Goal: Information Seeking & Learning: Learn about a topic

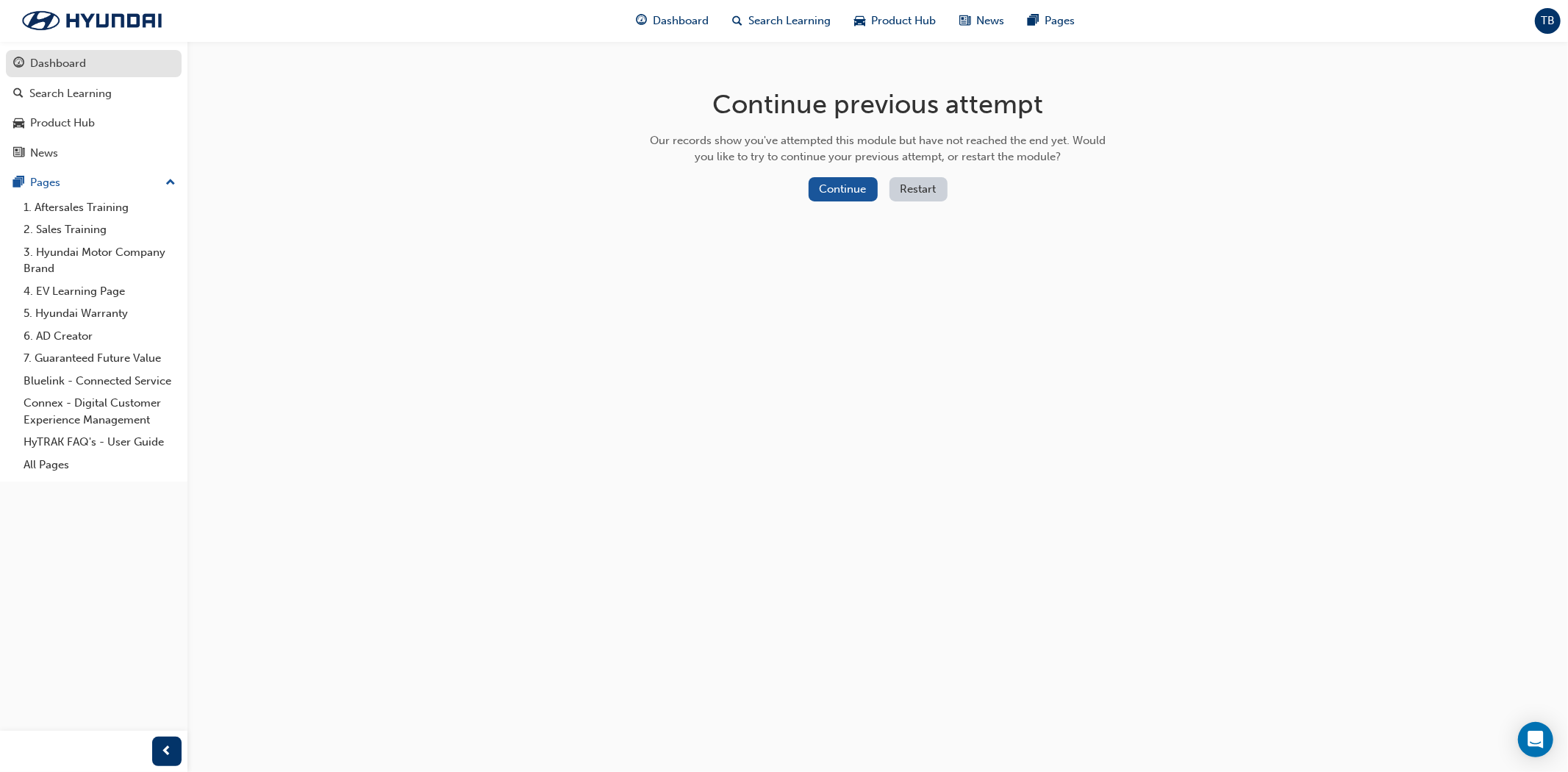
click at [85, 60] on div "Dashboard" at bounding box center [58, 63] width 56 height 17
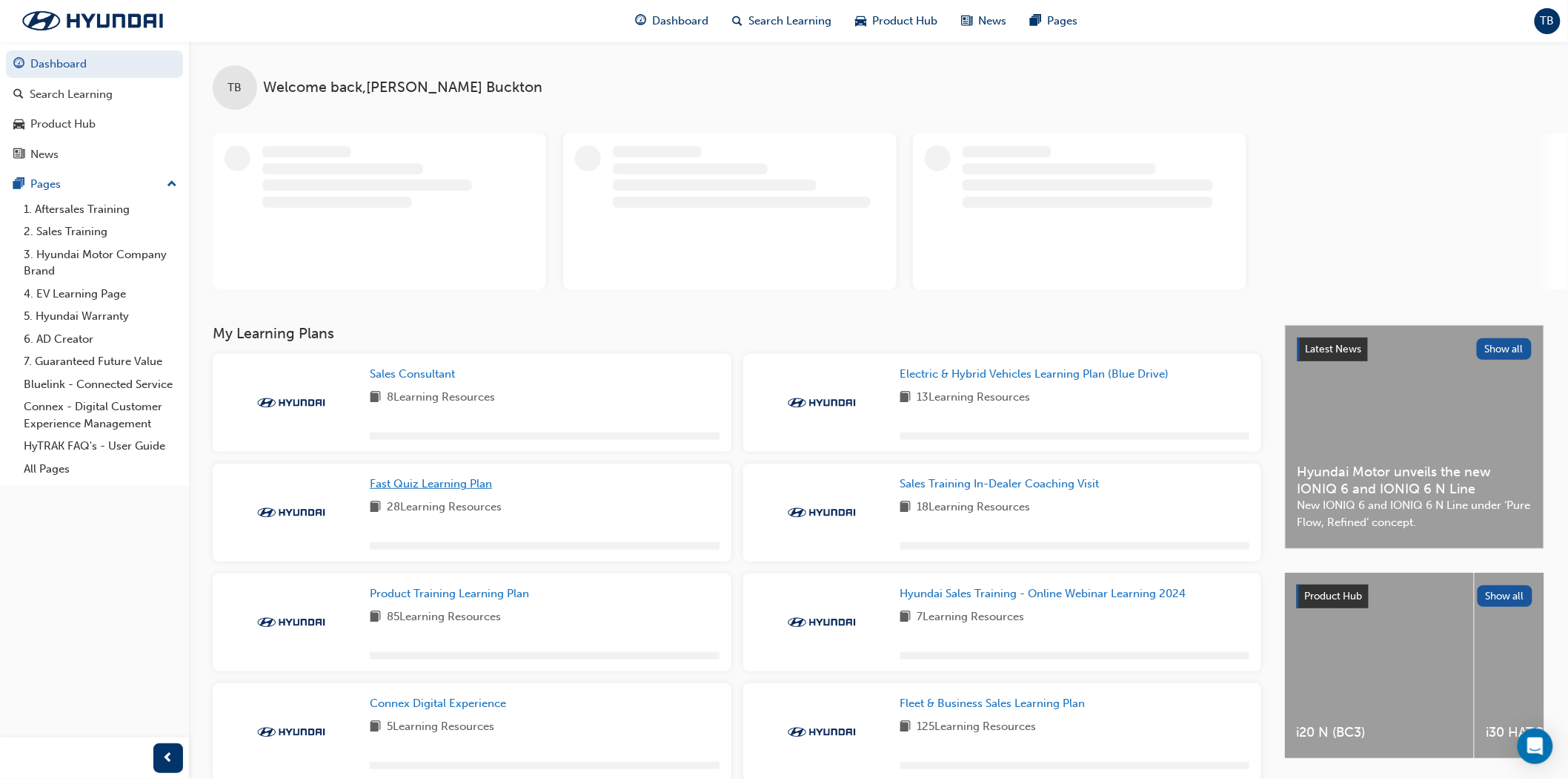
click at [459, 478] on span "Fast Quiz Learning Plan" at bounding box center [431, 484] width 122 height 14
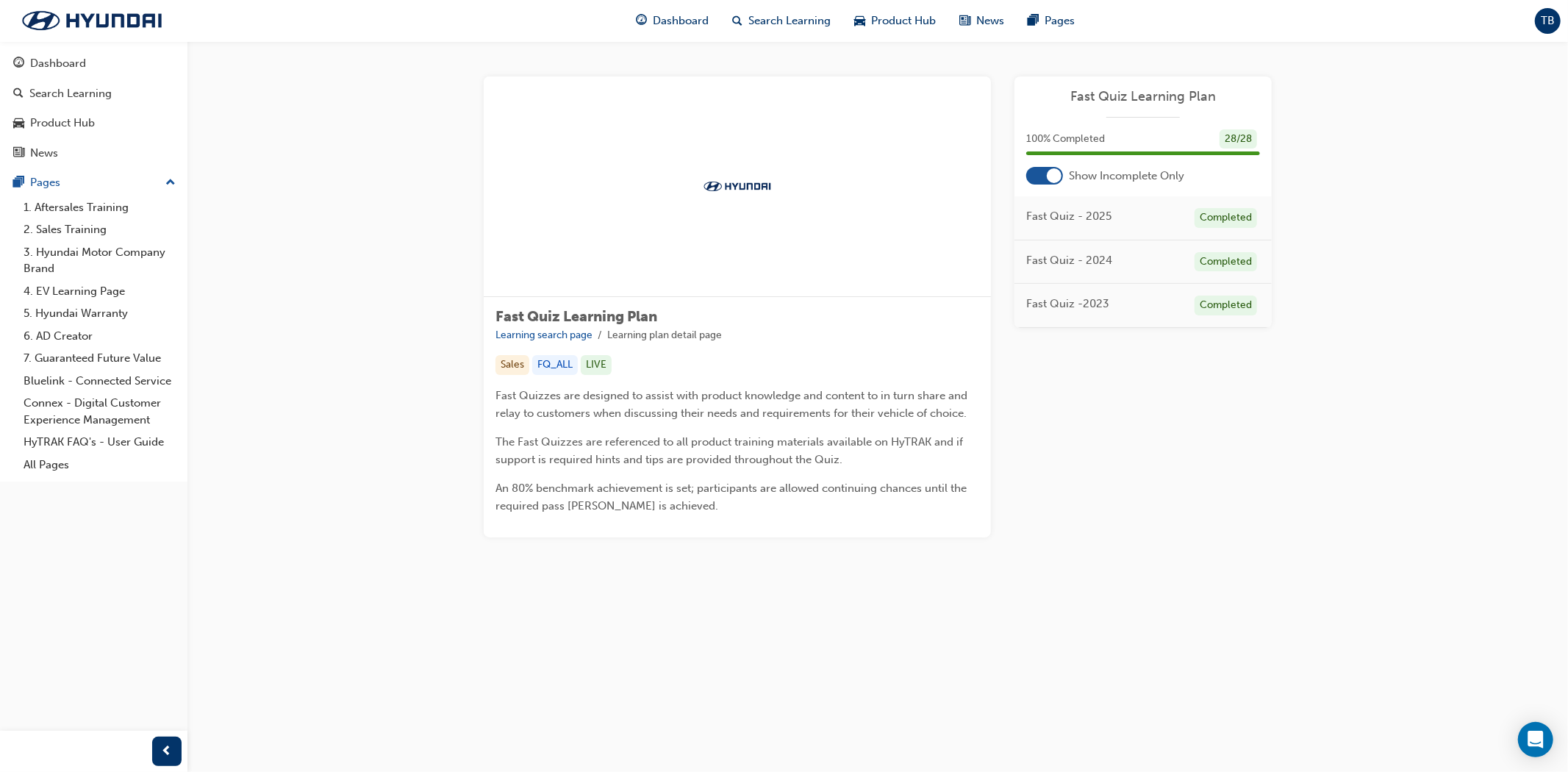
click at [1548, 25] on span "TB" at bounding box center [1548, 20] width 14 height 17
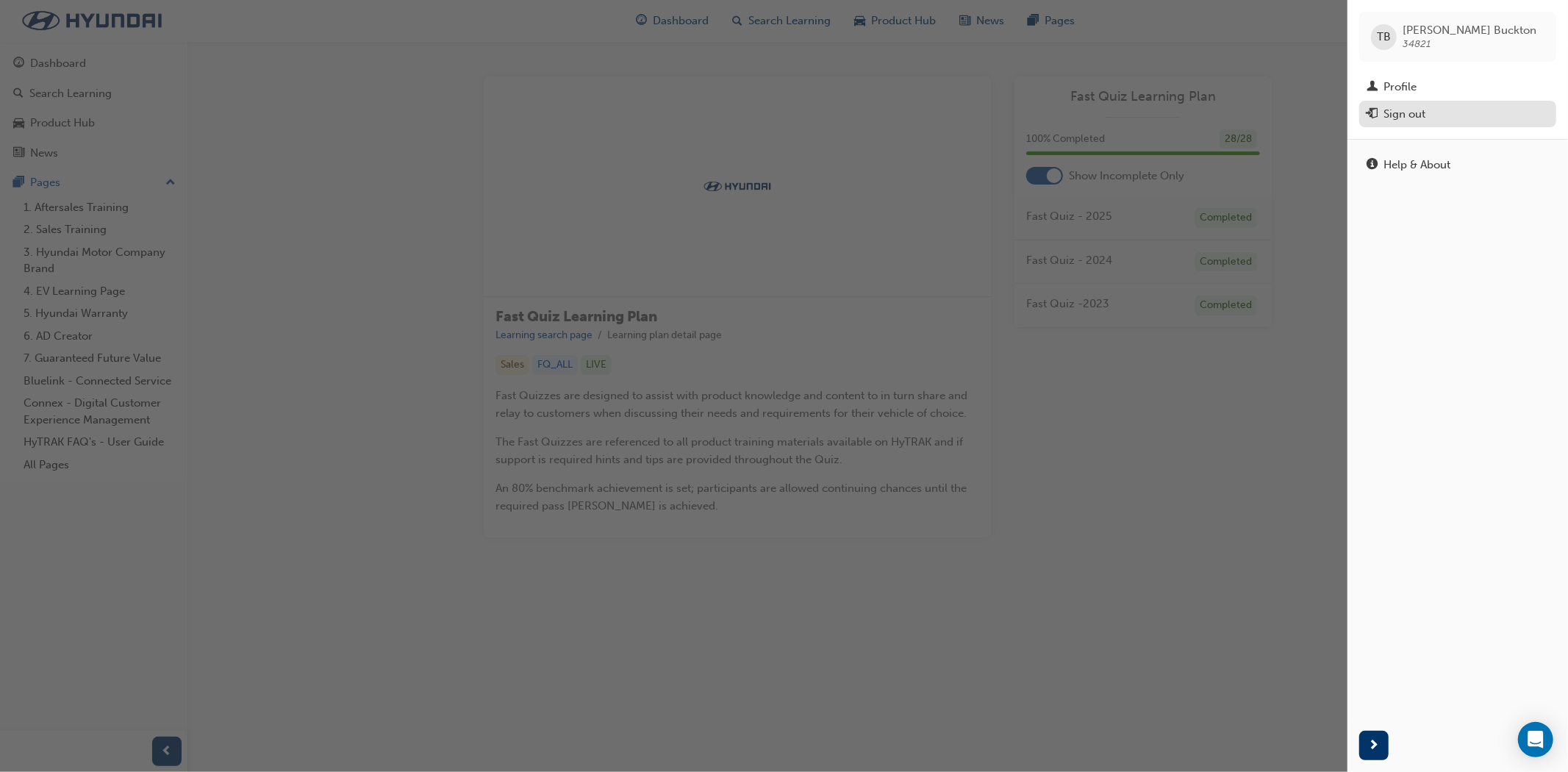
click at [1406, 111] on div "Sign out" at bounding box center [1404, 114] width 42 height 17
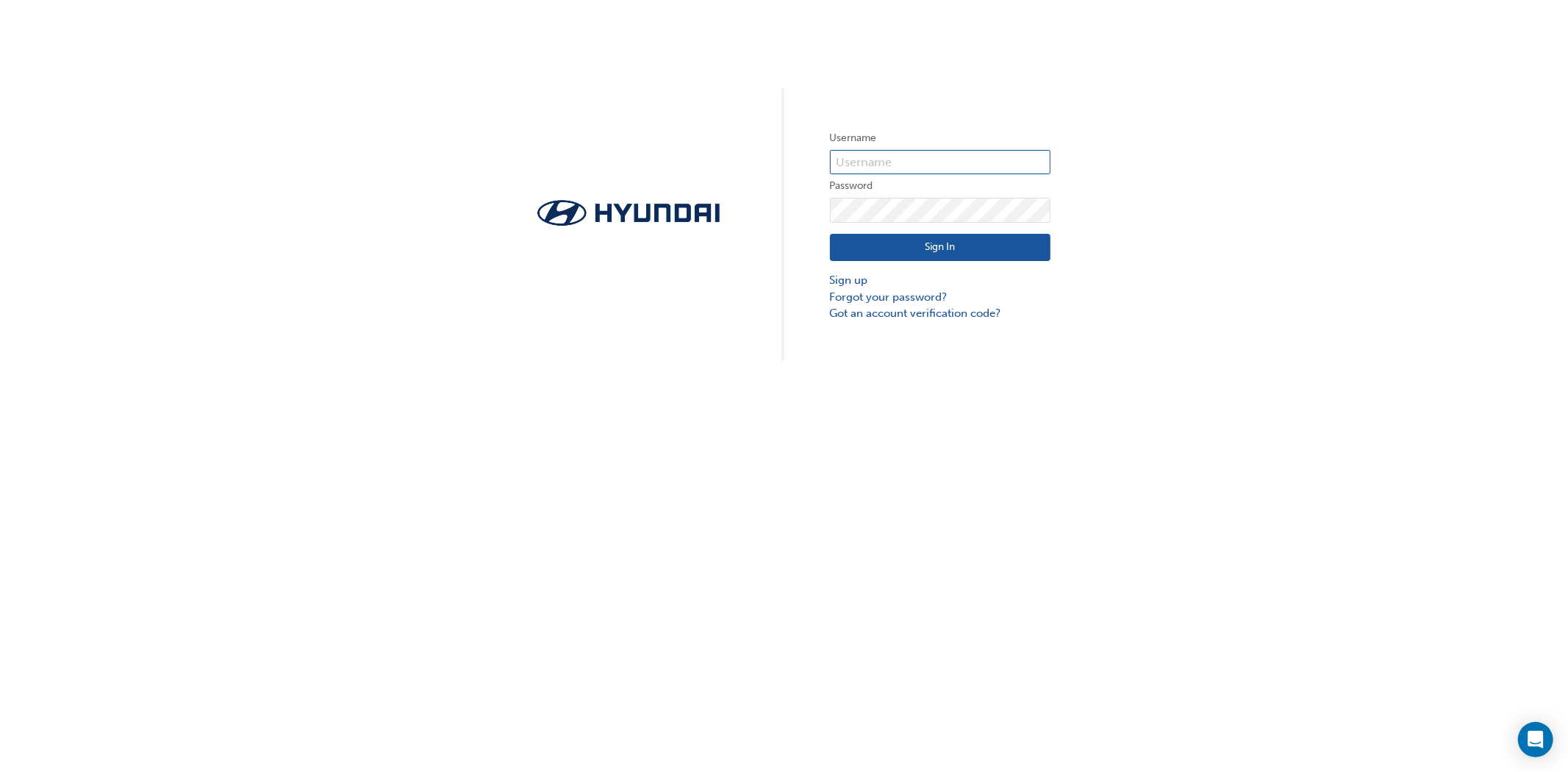
drag, startPoint x: 898, startPoint y: 151, endPoint x: 905, endPoint y: 161, distance: 12.2
click at [898, 151] on input "text" at bounding box center [939, 162] width 221 height 25
type input "tbuckton@coffsharbourhyundai.com.au"
click at [1010, 240] on button "Sign In" at bounding box center [939, 248] width 221 height 28
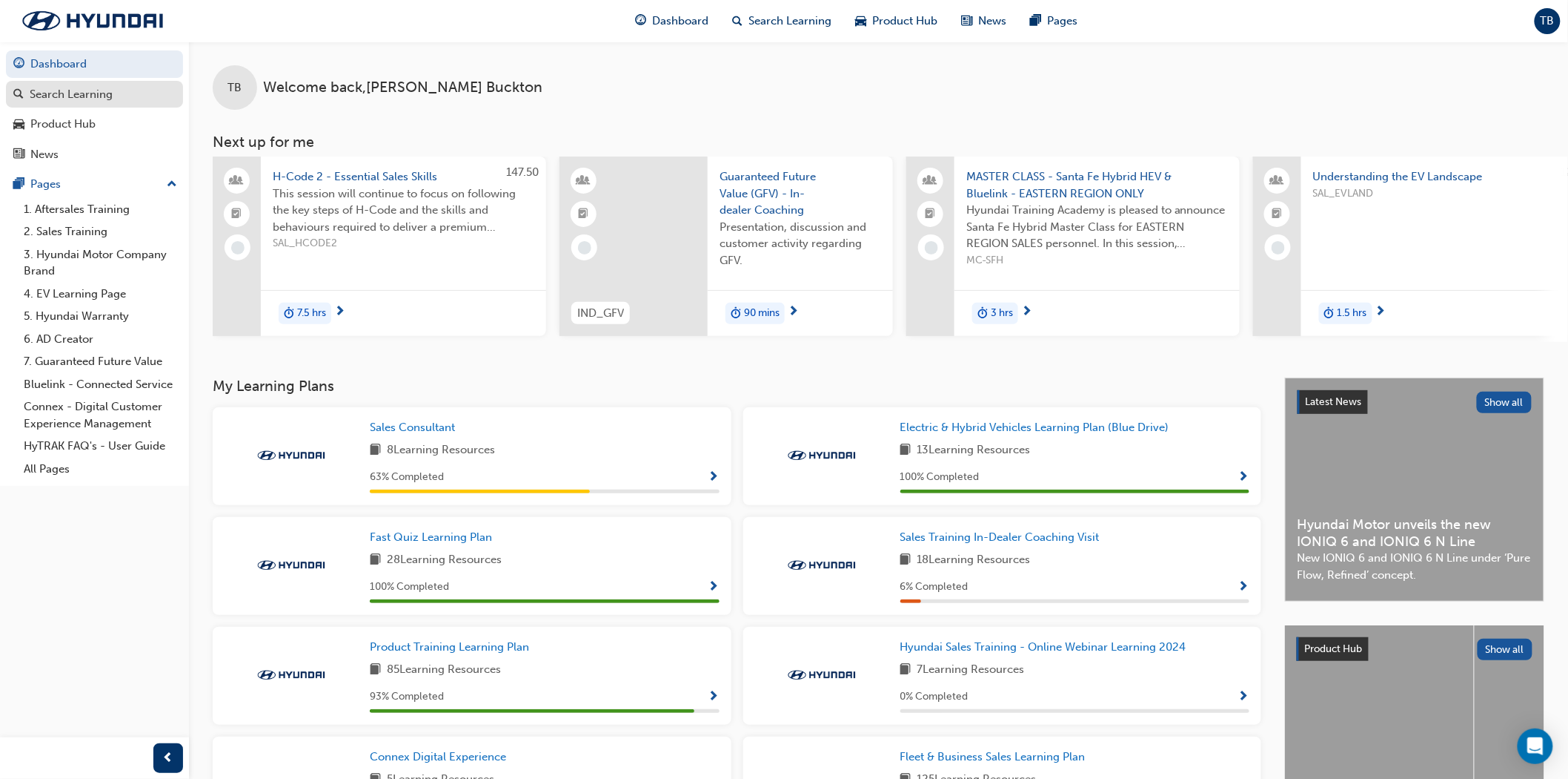
click at [123, 95] on div "Search Learning" at bounding box center [95, 94] width 163 height 19
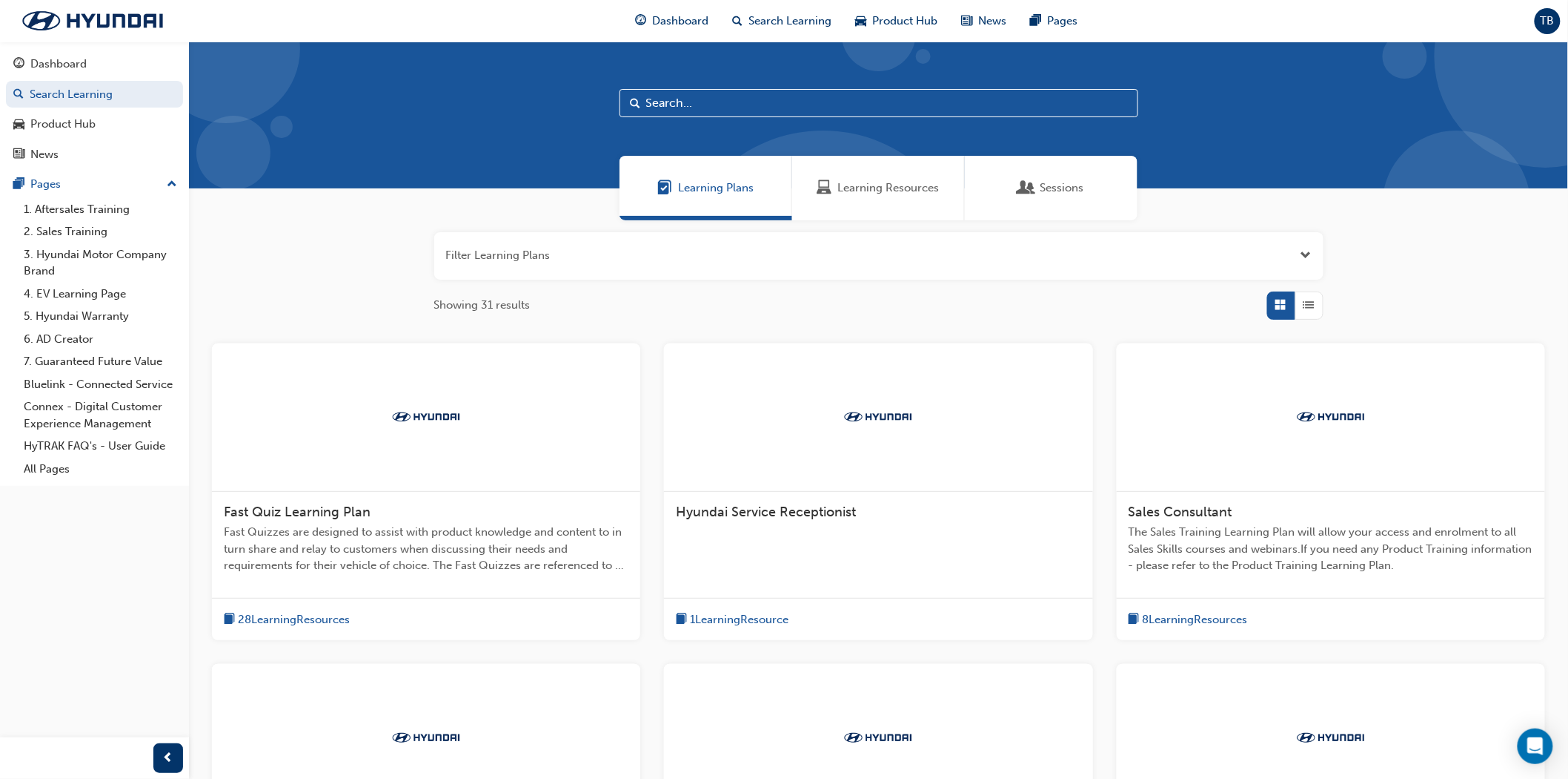
click at [327, 526] on span "Fast Quizzes are designed to assist with product knowledge and content to in tu…" at bounding box center [426, 548] width 404 height 50
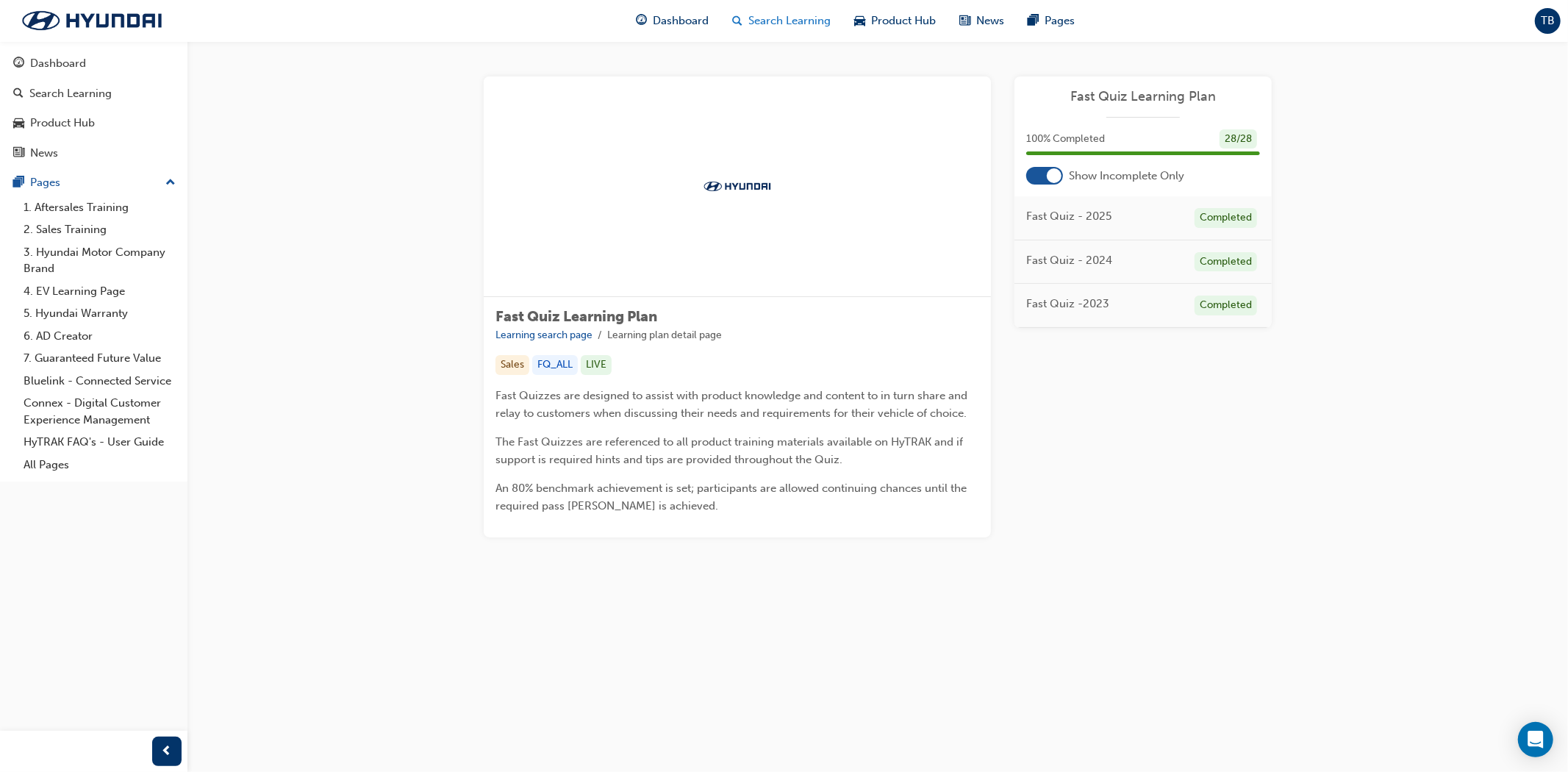
click at [742, 22] on div "Search Learning" at bounding box center [782, 20] width 122 height 30
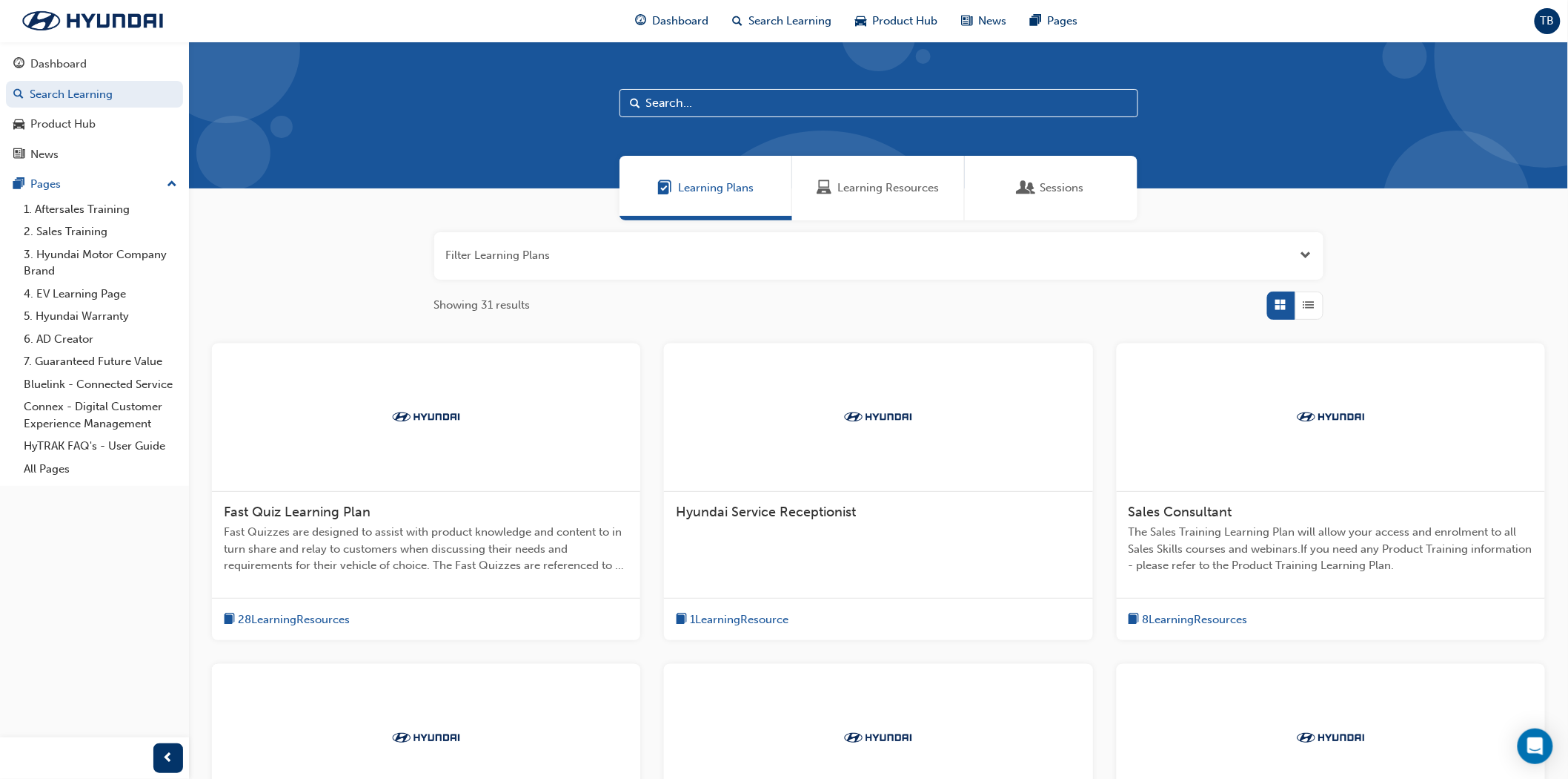
click at [684, 102] on input "text" at bounding box center [879, 103] width 519 height 28
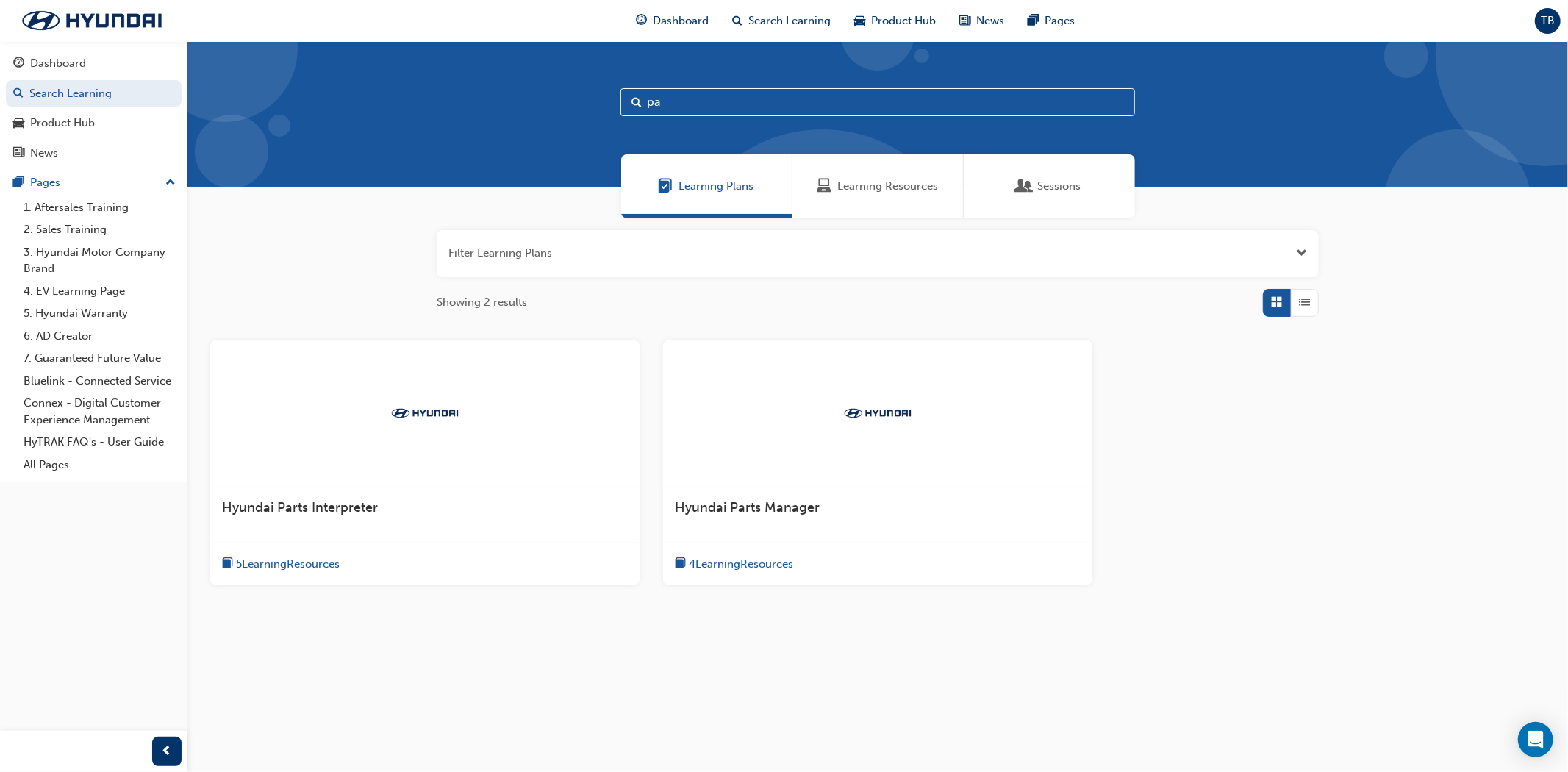
click at [844, 198] on div "Learning Resources" at bounding box center [878, 186] width 171 height 64
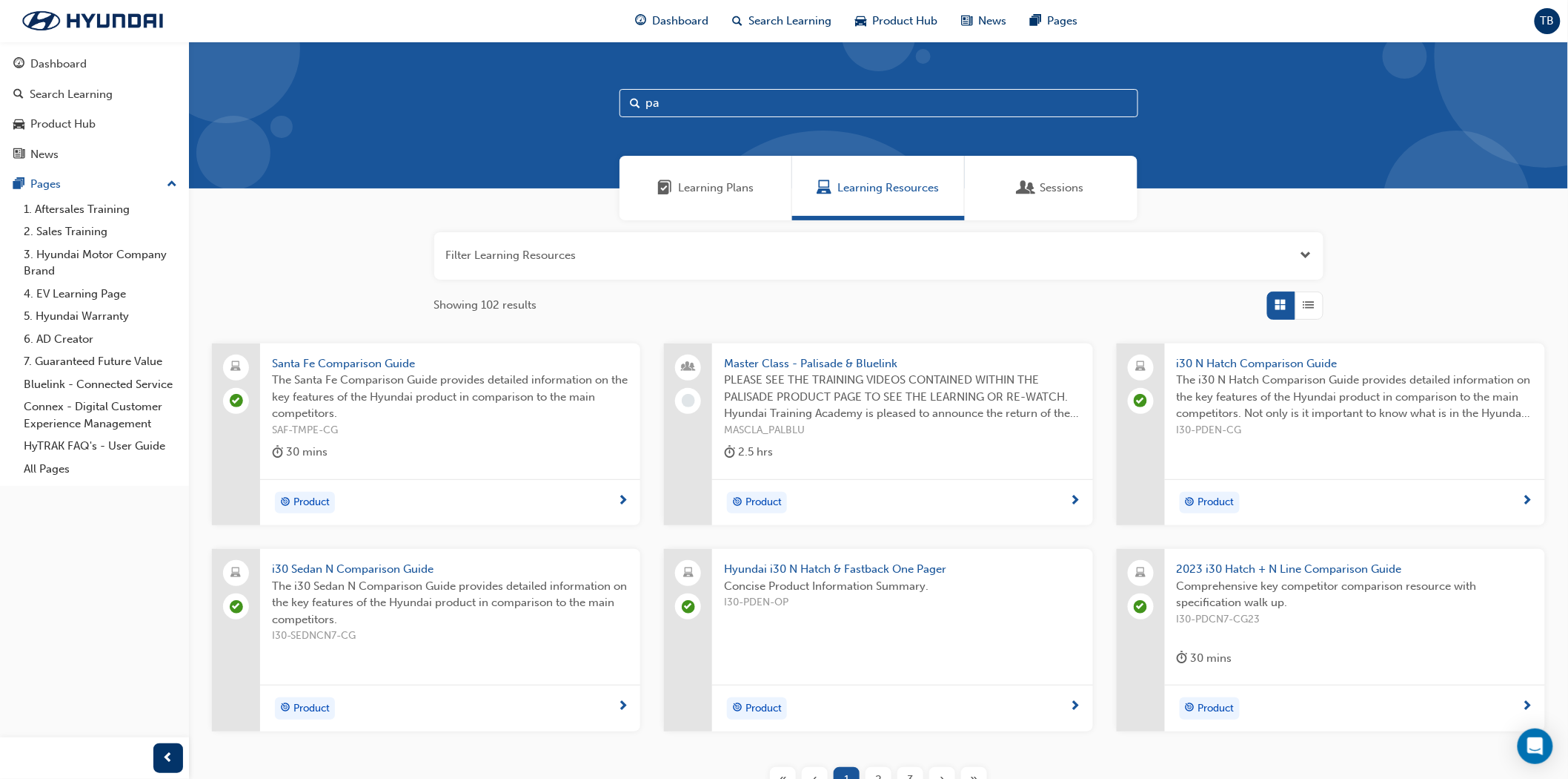
click at [717, 110] on input "pa" at bounding box center [879, 103] width 519 height 28
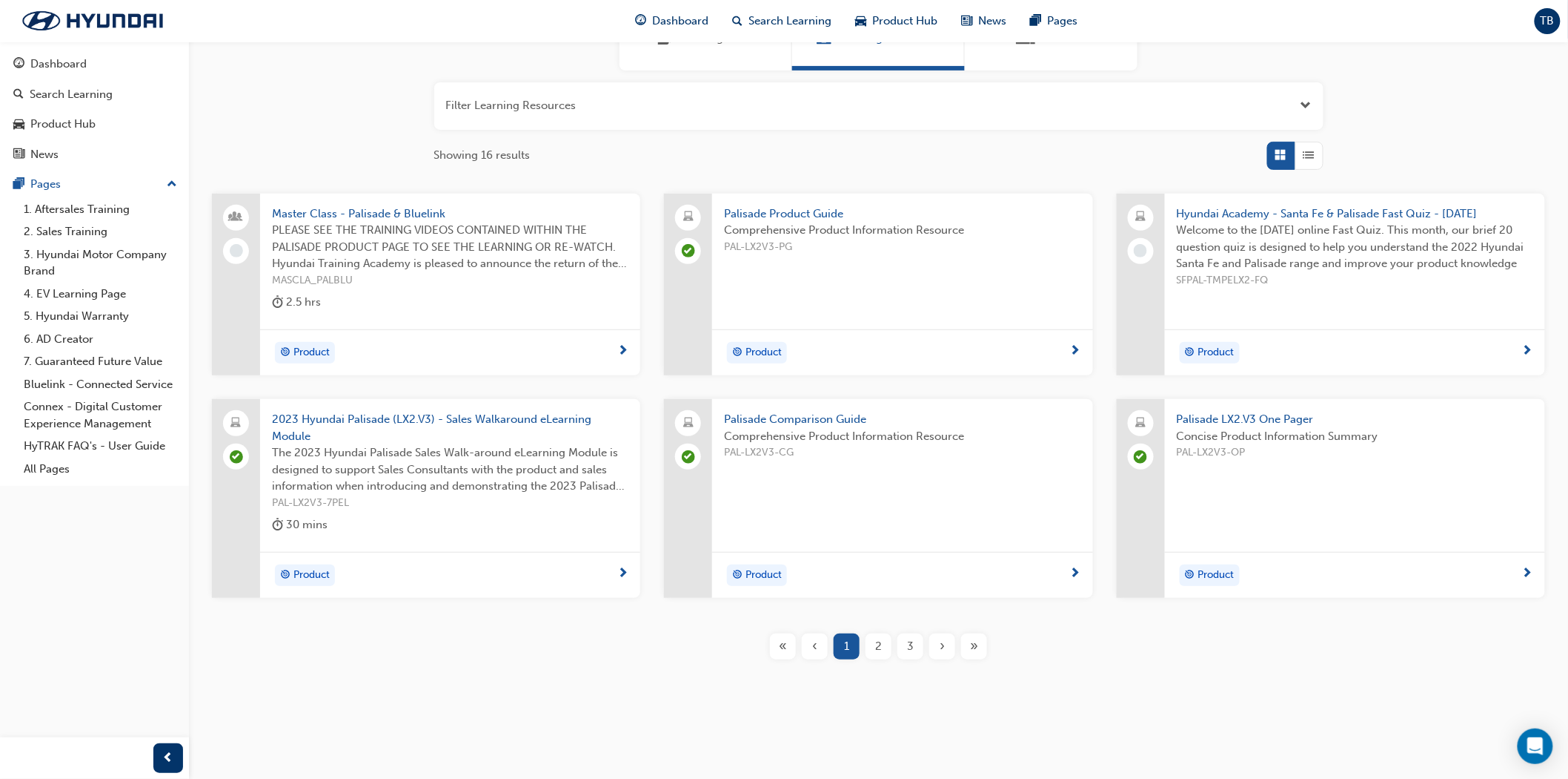
scroll to position [151, 0]
type input "palisade"
click at [879, 639] on span "2" at bounding box center [879, 645] width 7 height 17
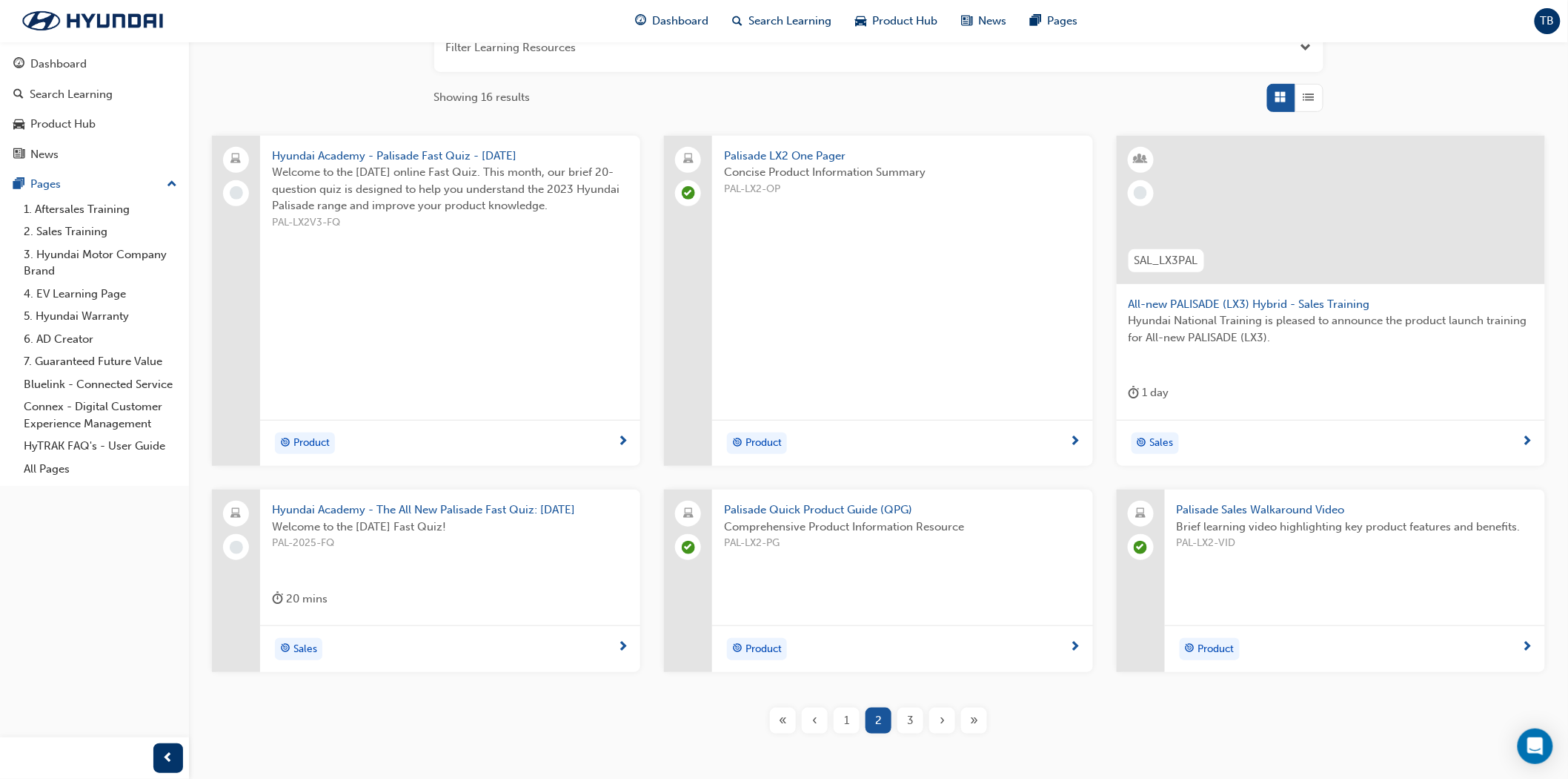
scroll to position [233, 0]
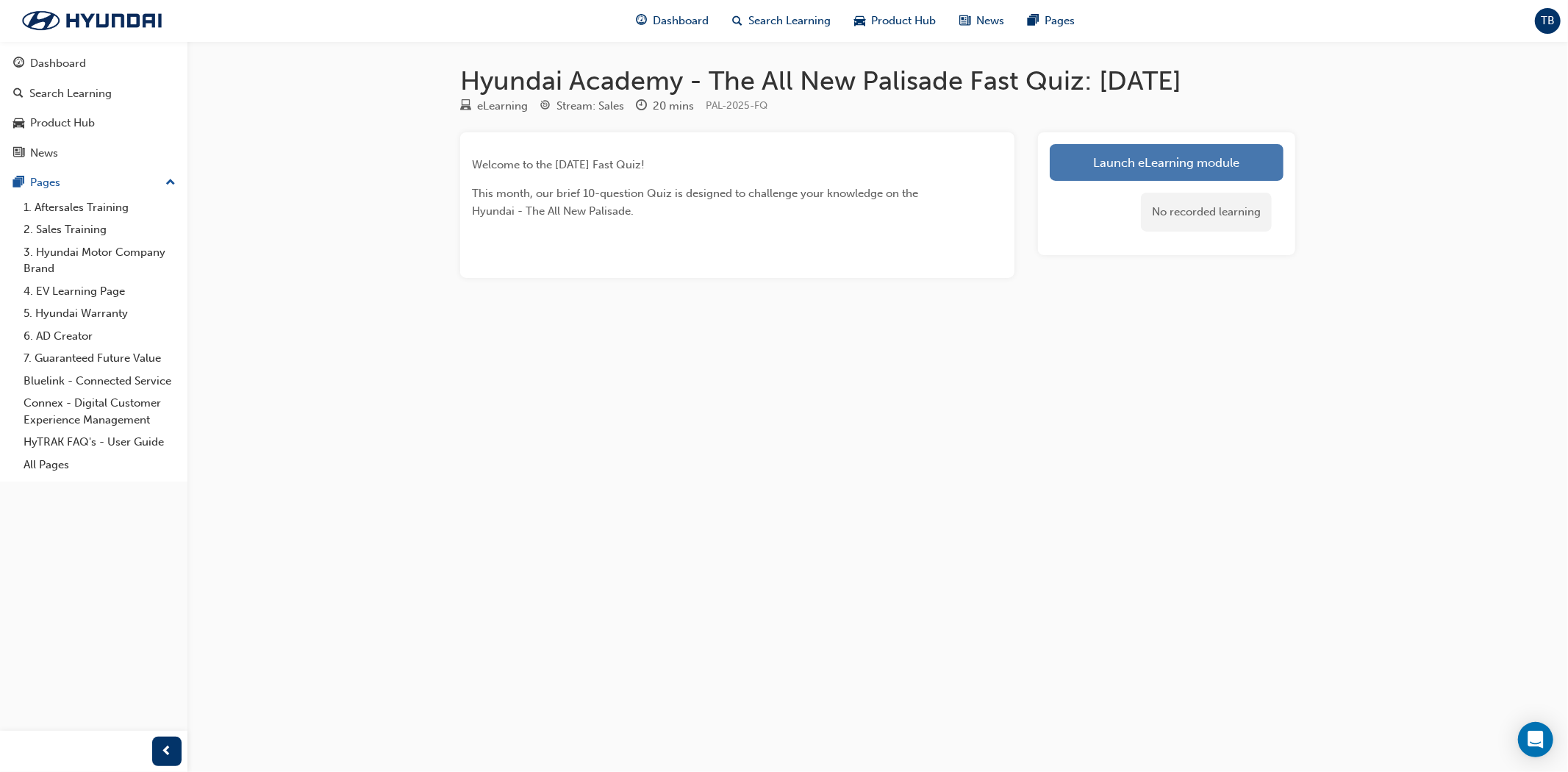
click at [1097, 158] on link "Launch eLearning module" at bounding box center [1167, 162] width 234 height 37
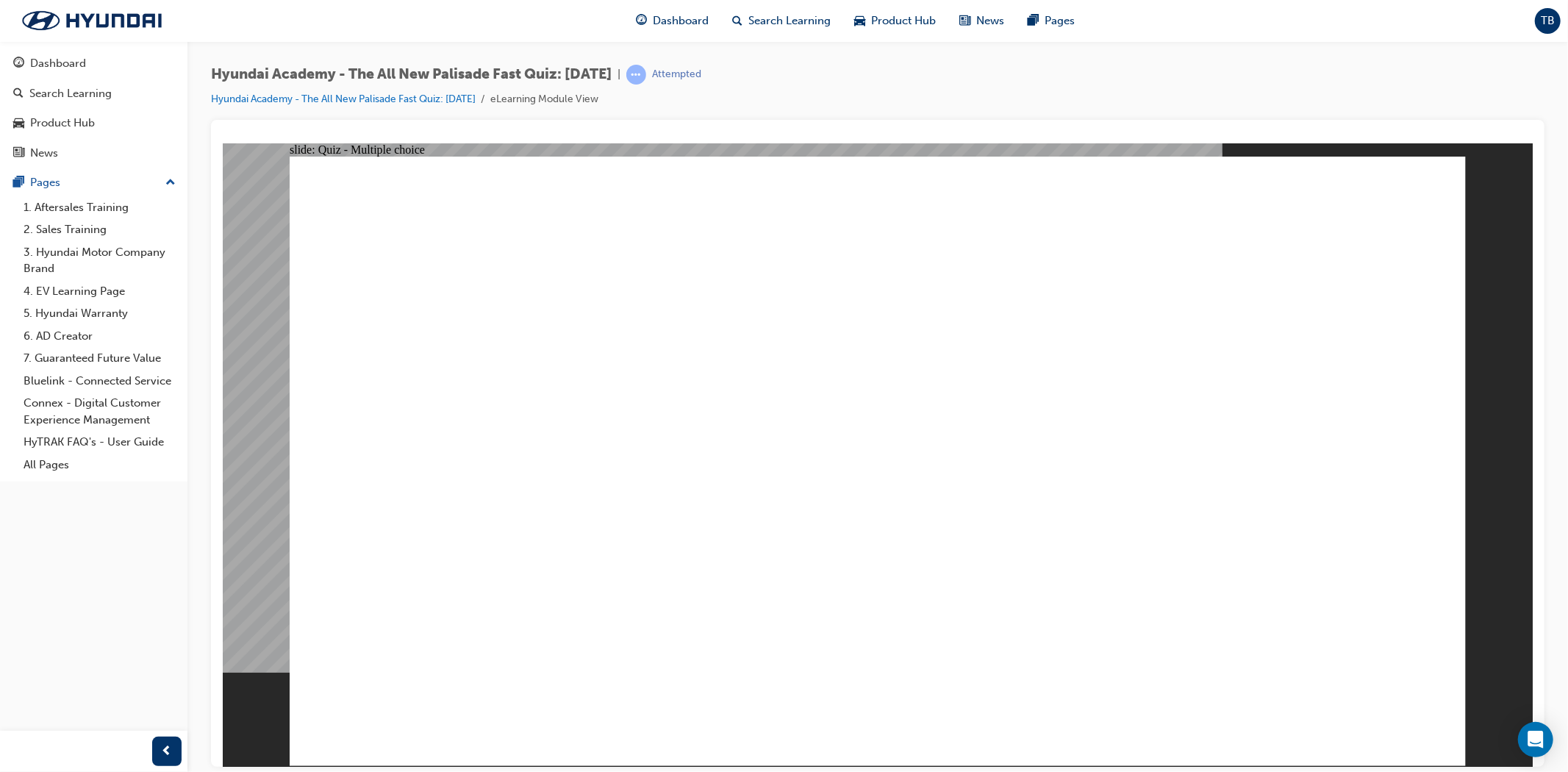
radio input "true"
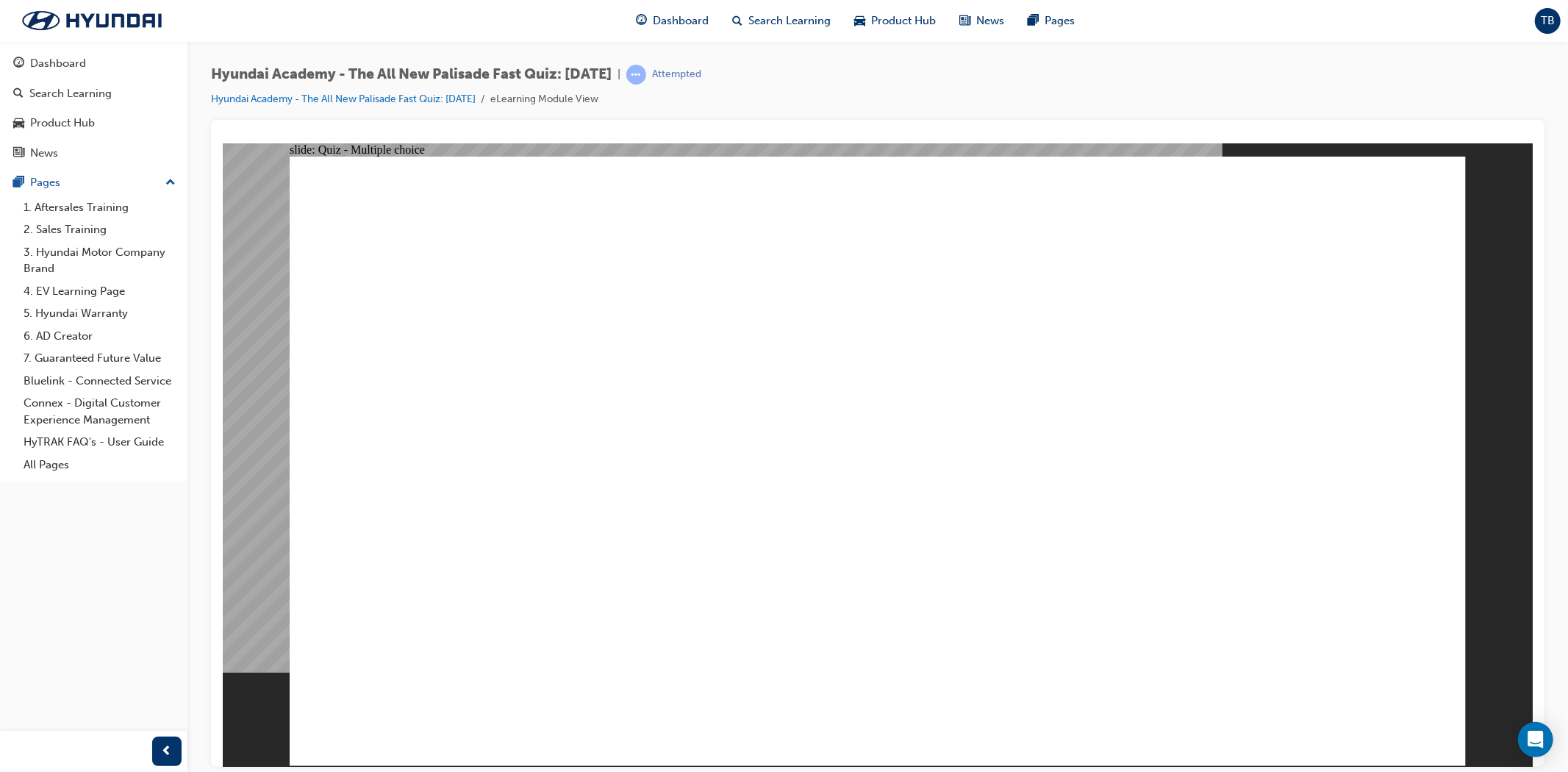
radio input "true"
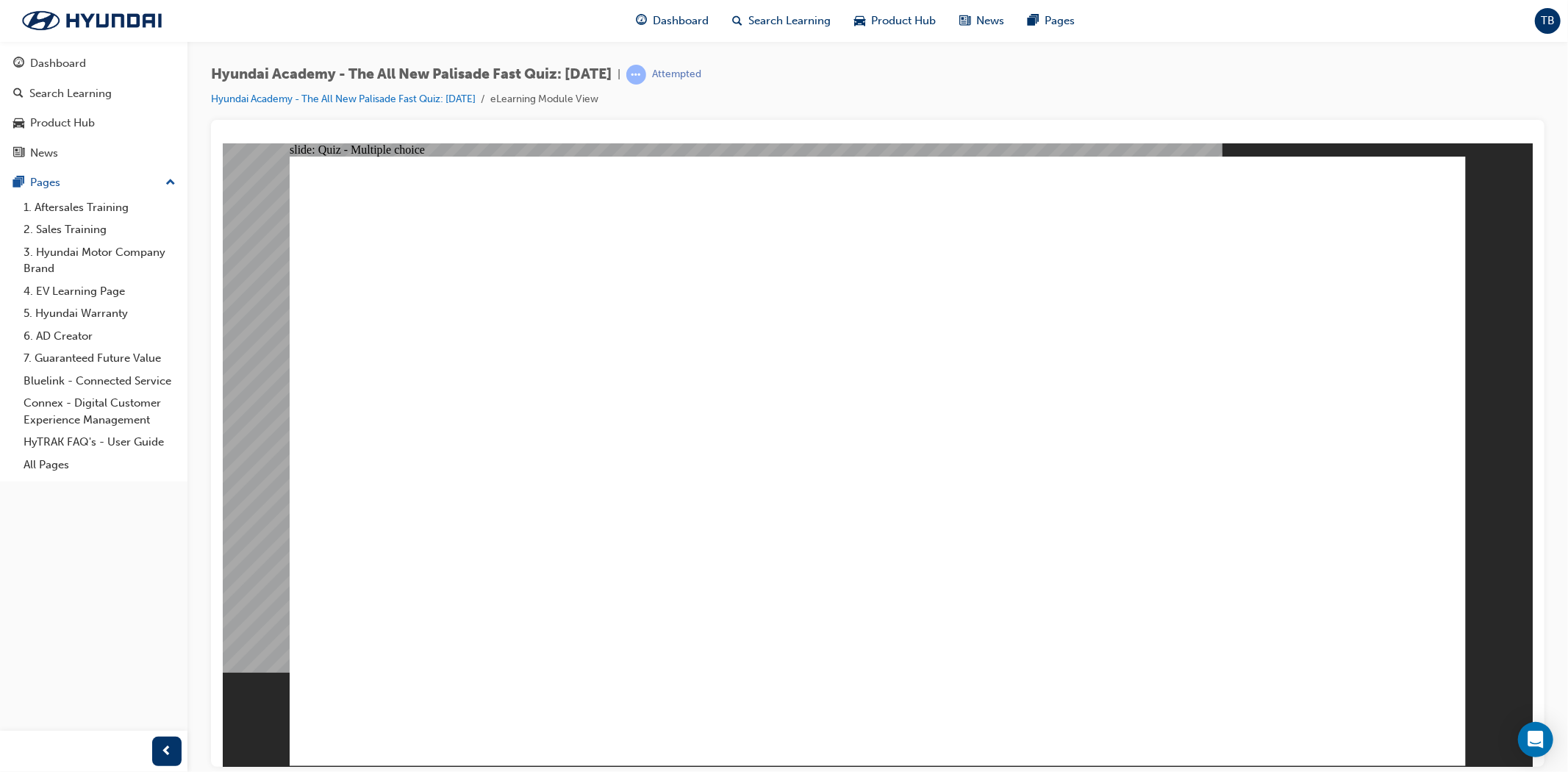
radio input "true"
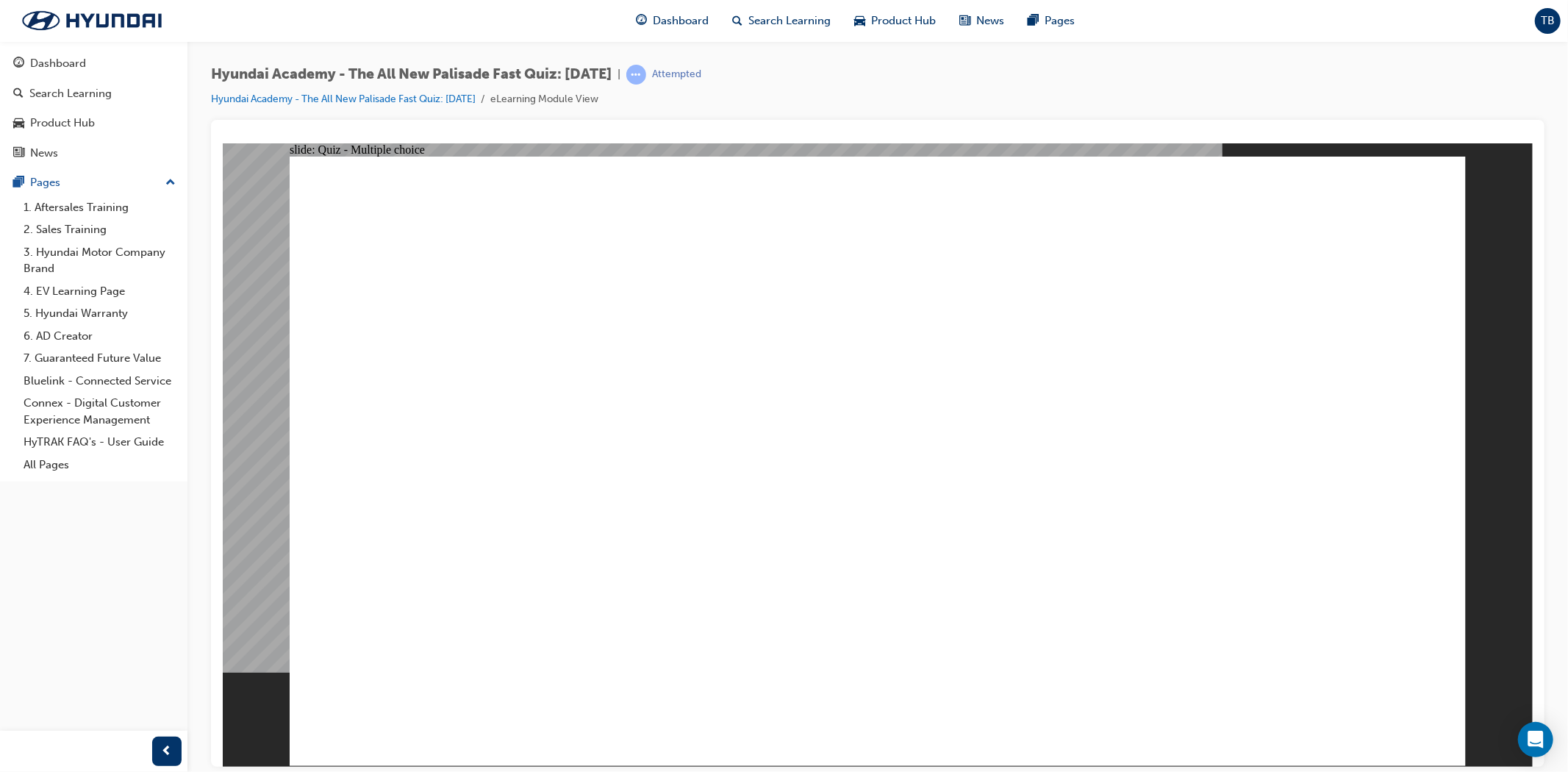
checkbox input "true"
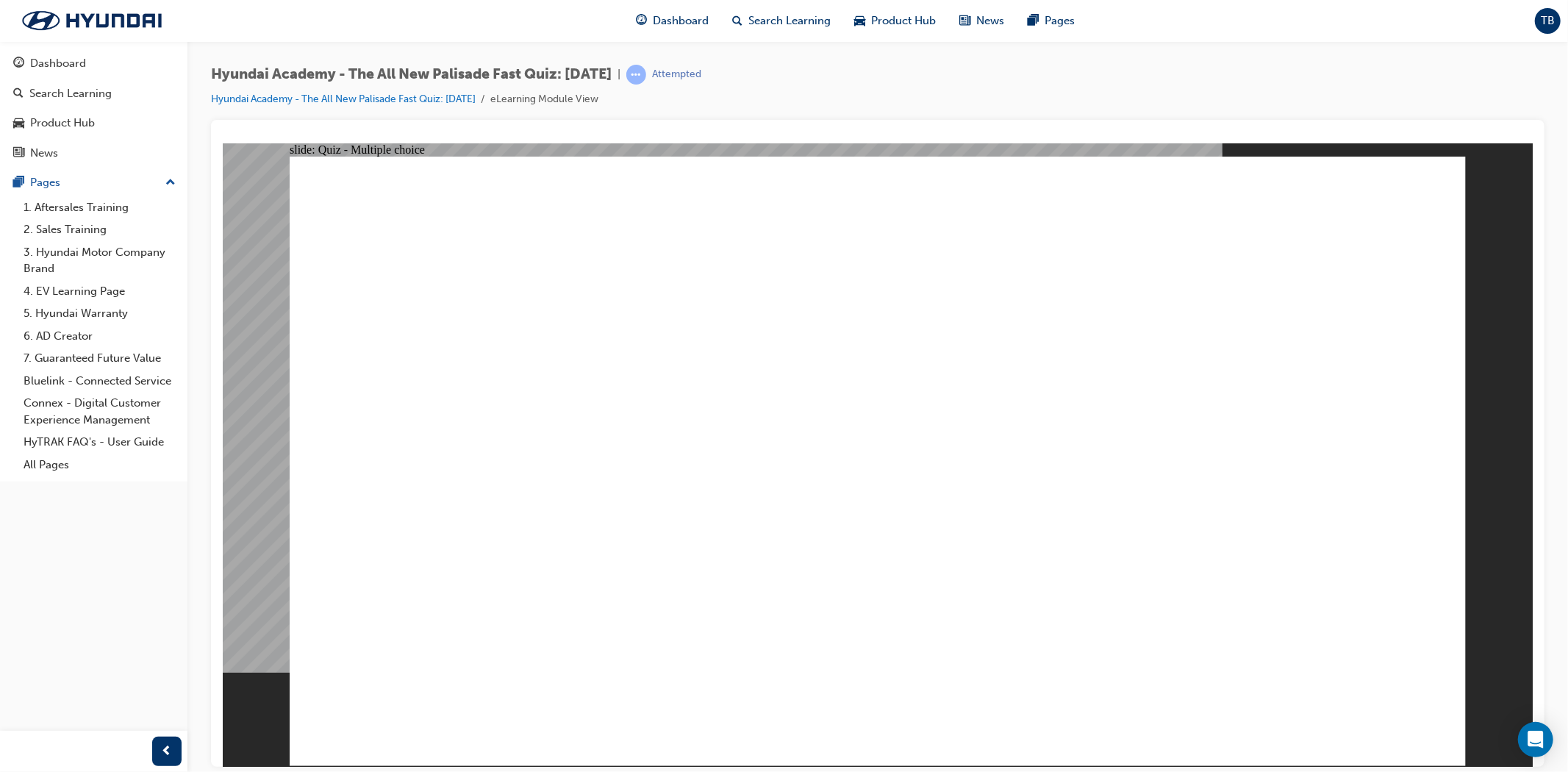
radio input "true"
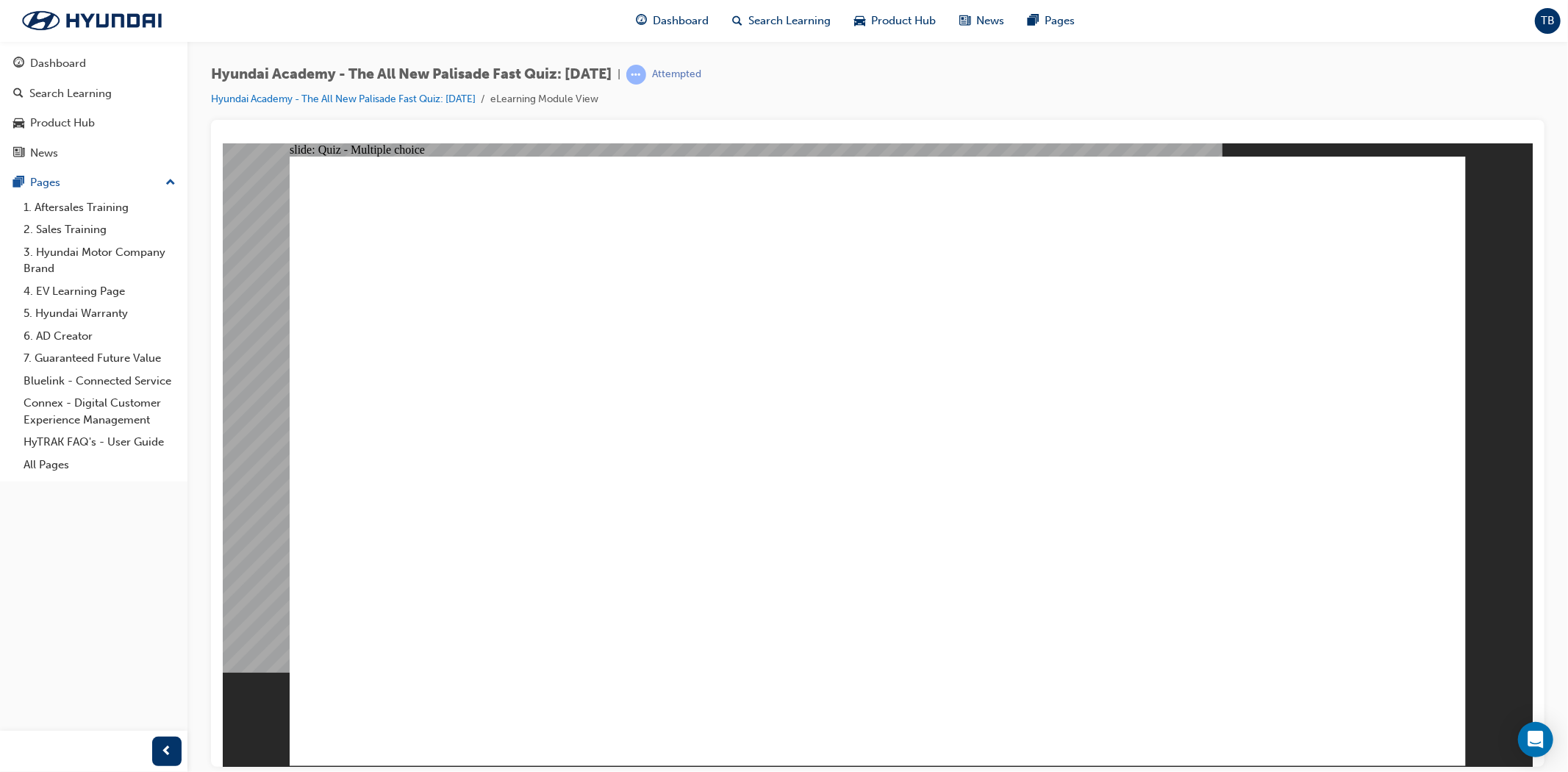
radio input "true"
checkbox input "true"
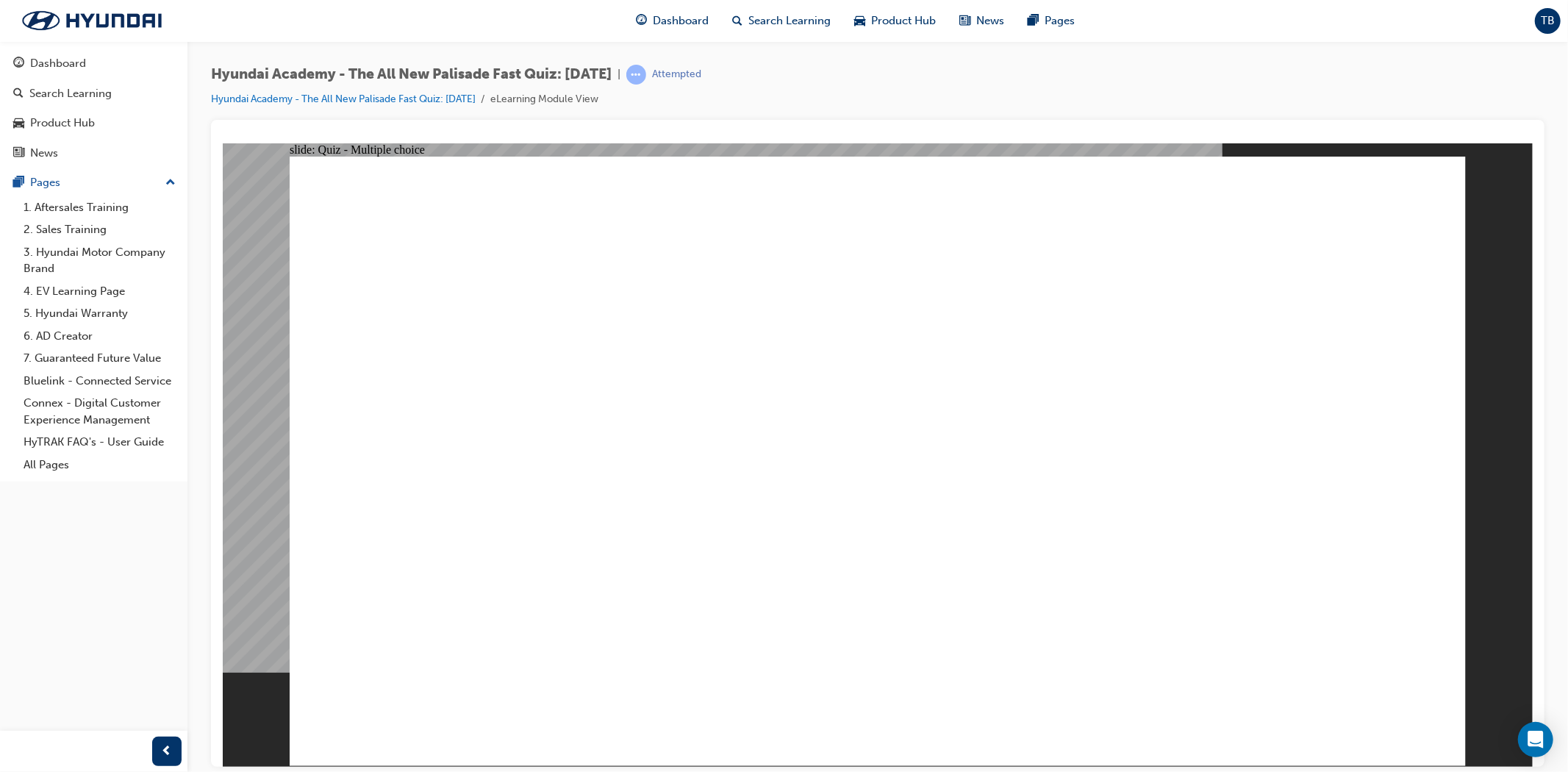
checkbox input "true"
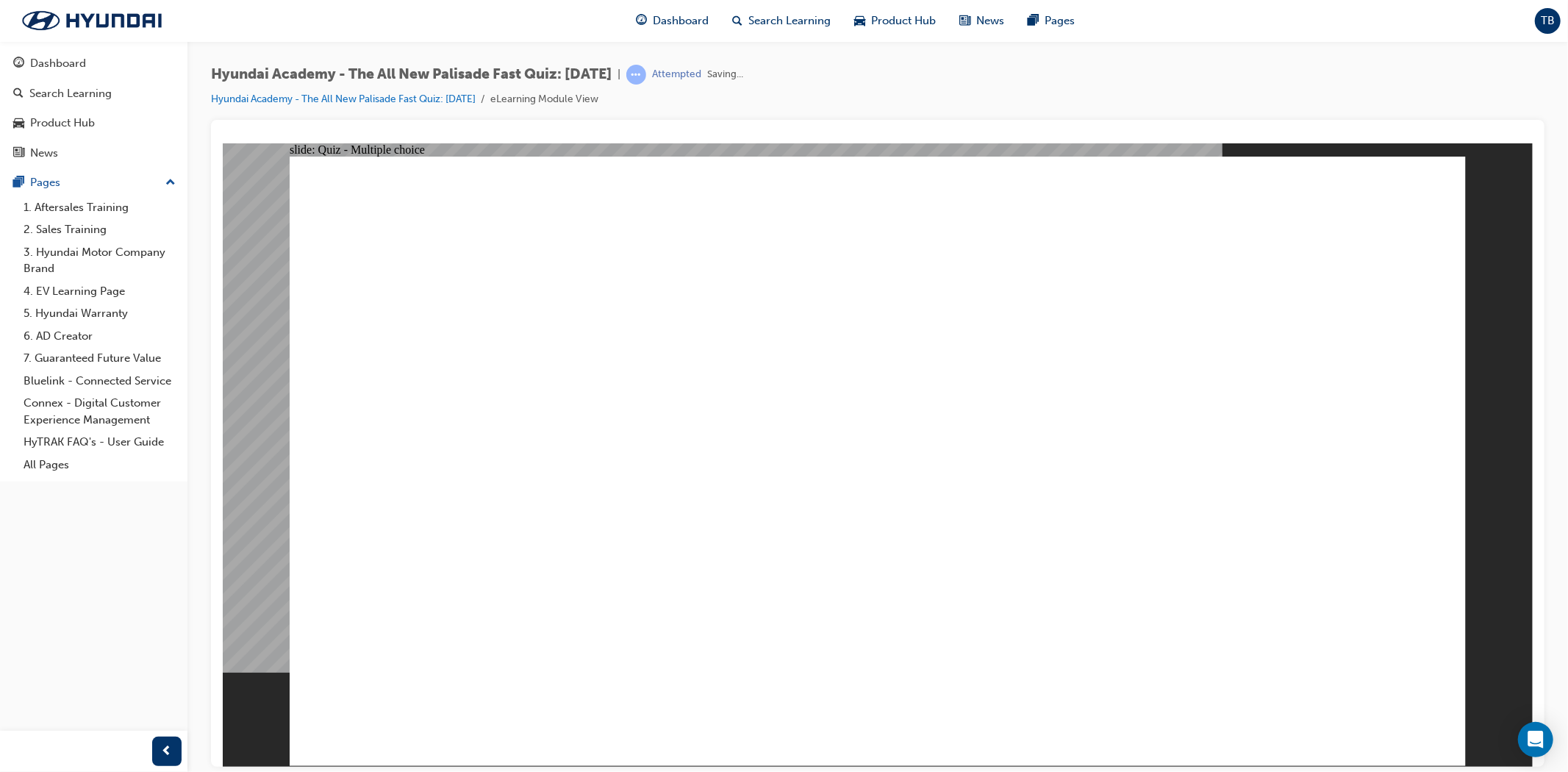
checkbox input "true"
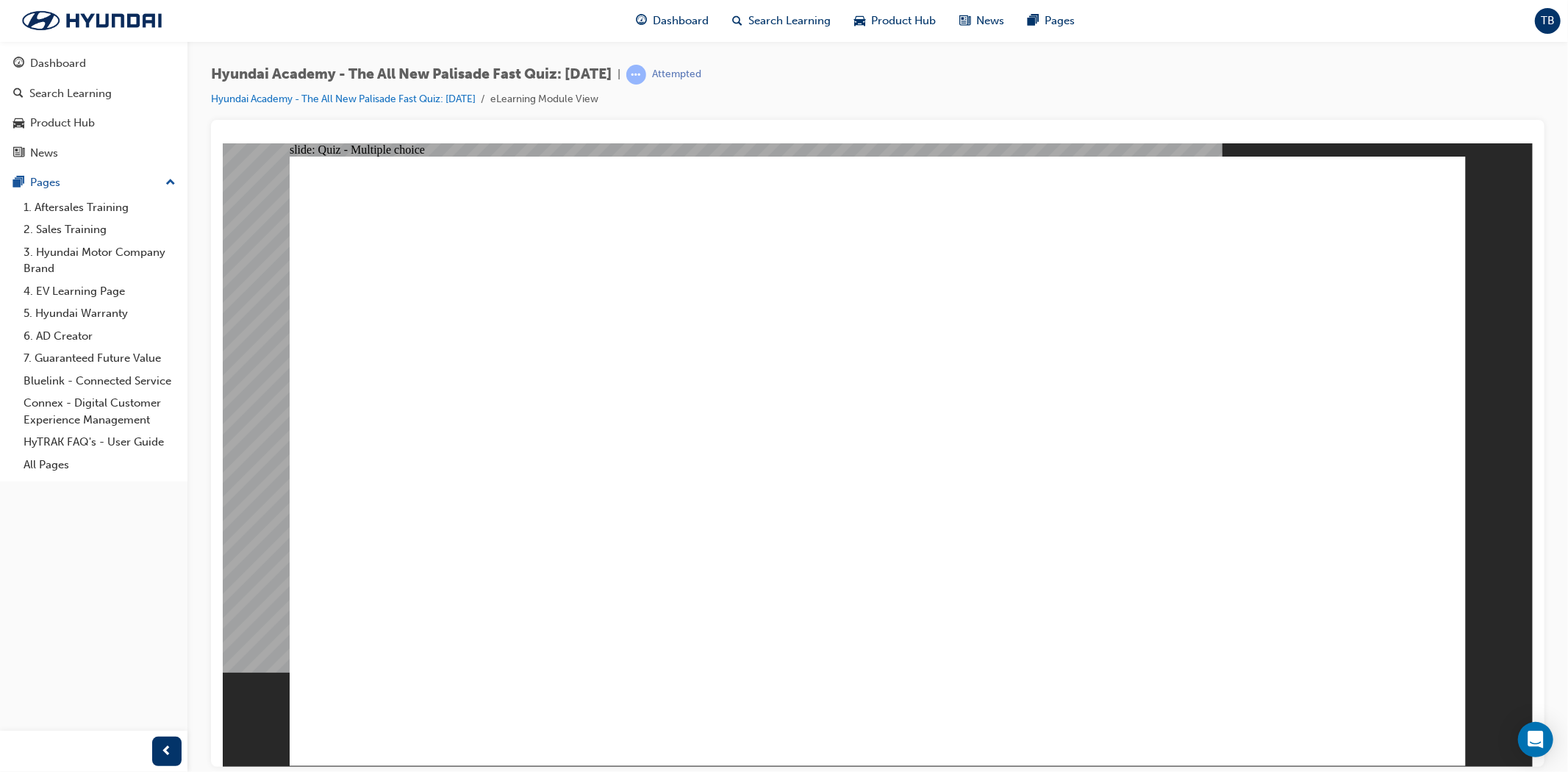
radio input "true"
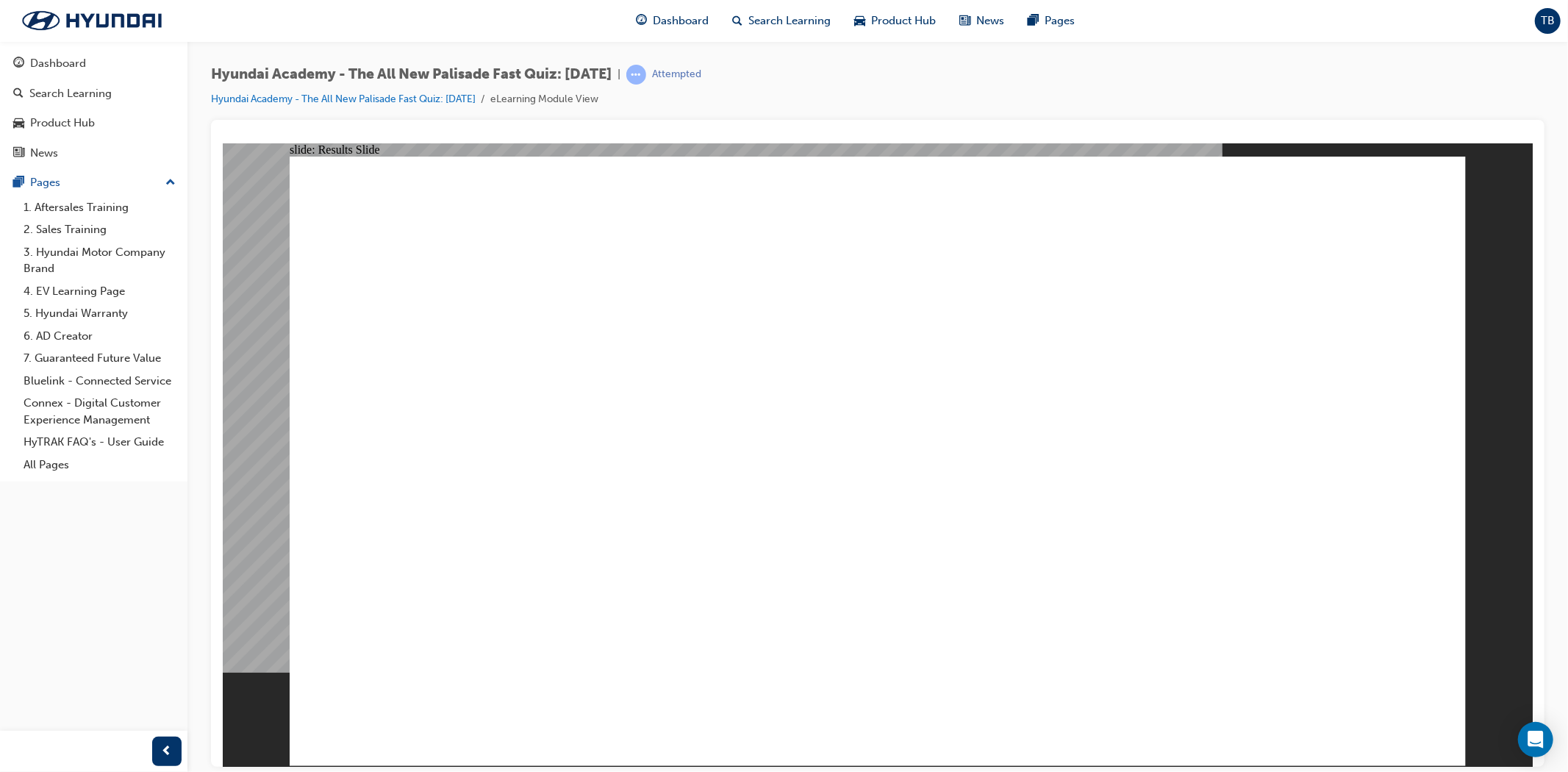
radio input "true"
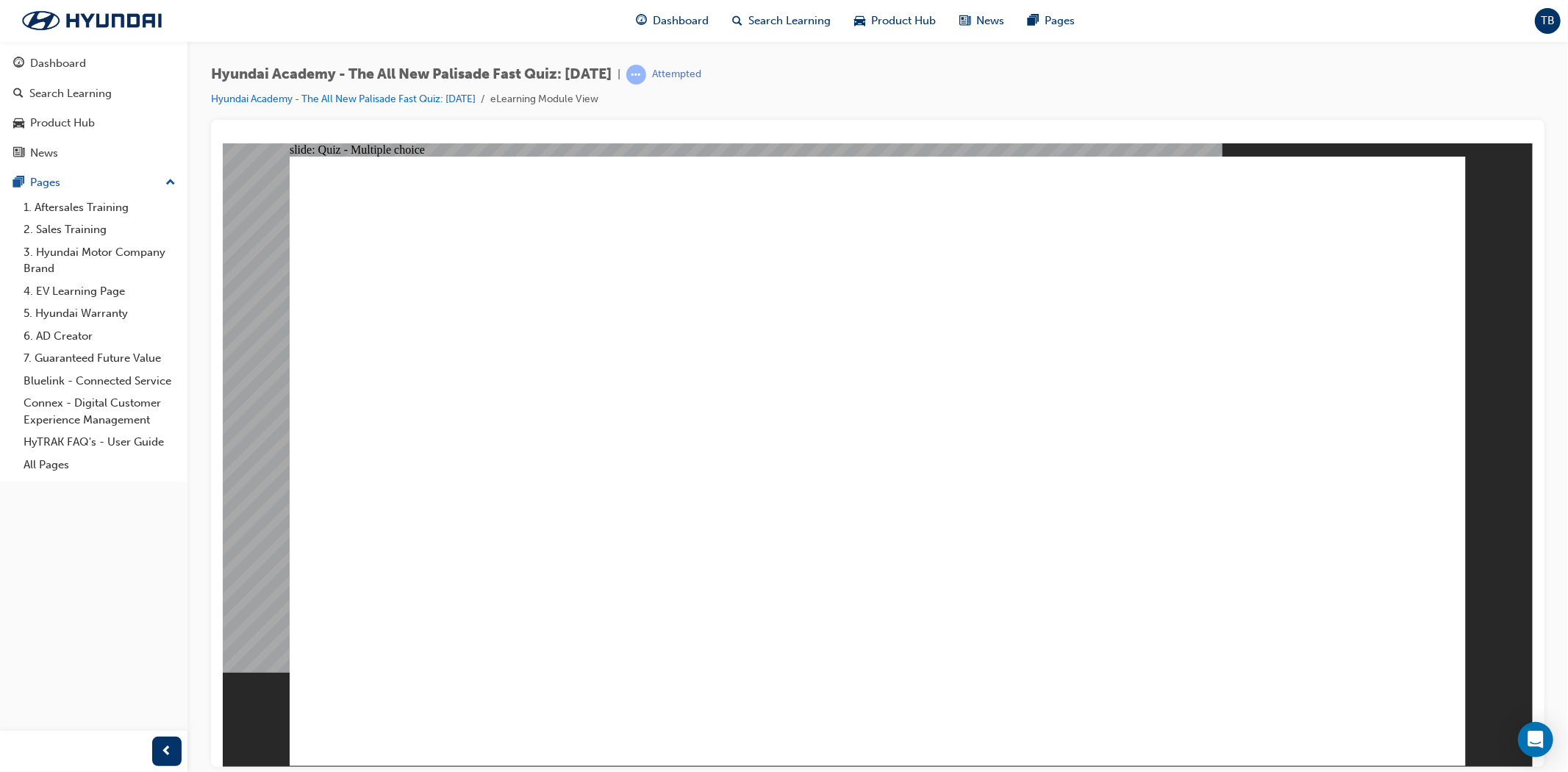
radio input "true"
drag, startPoint x: 1297, startPoint y: 682, endPoint x: 1320, endPoint y: 705, distance: 32.5
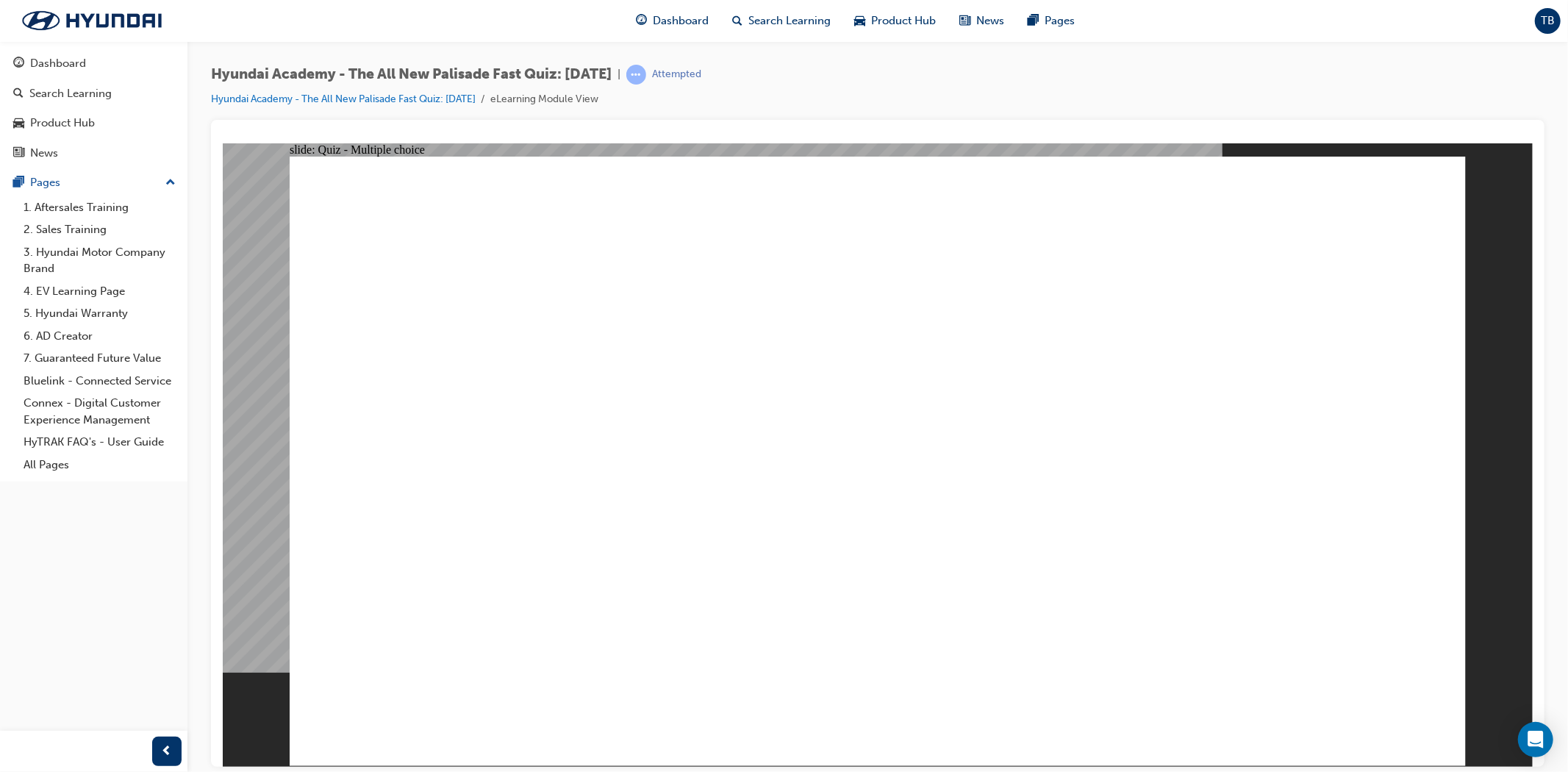
radio input "true"
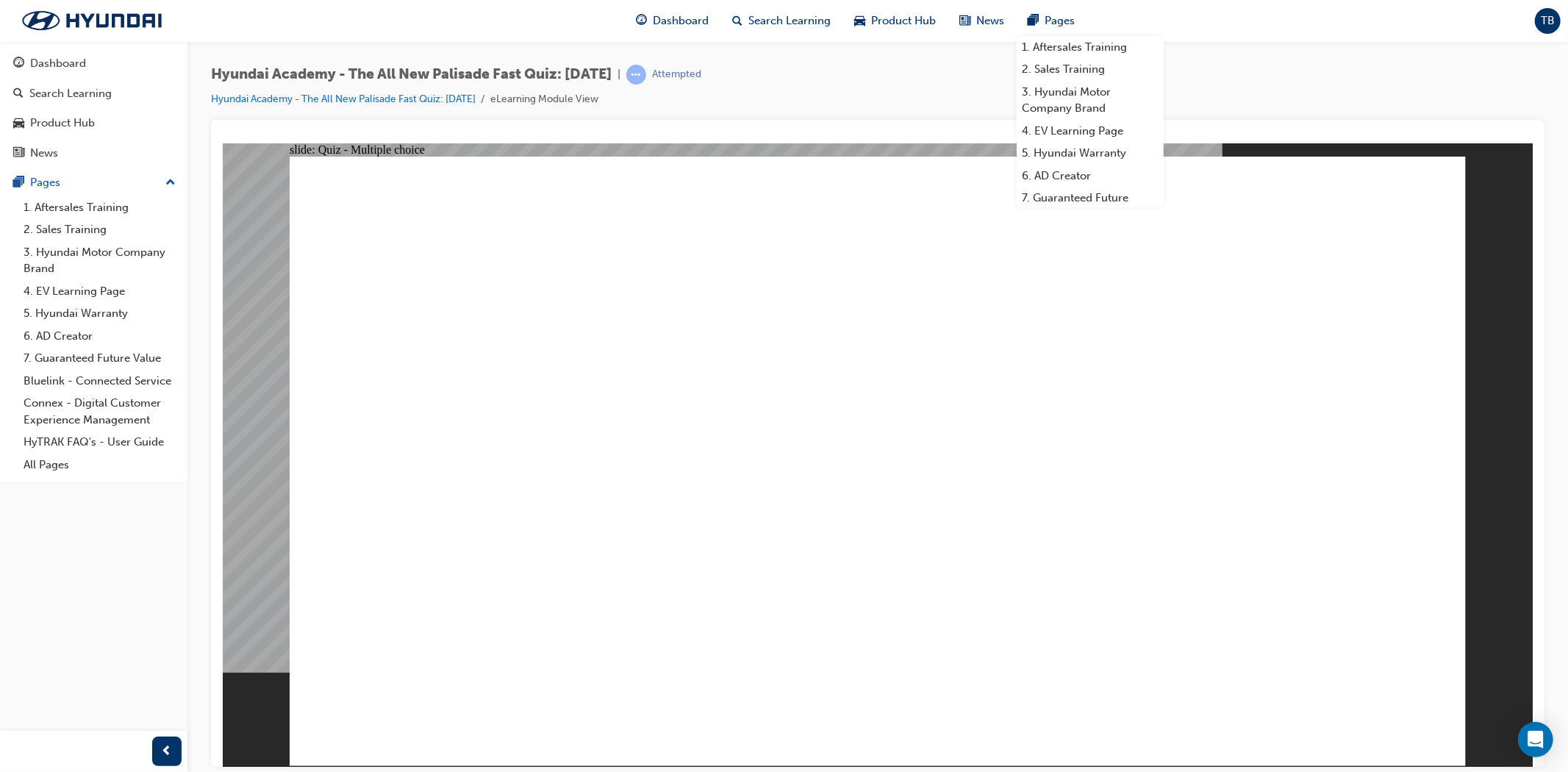
radio input "true"
drag, startPoint x: 1298, startPoint y: 678, endPoint x: 1316, endPoint y: 690, distance: 21.6
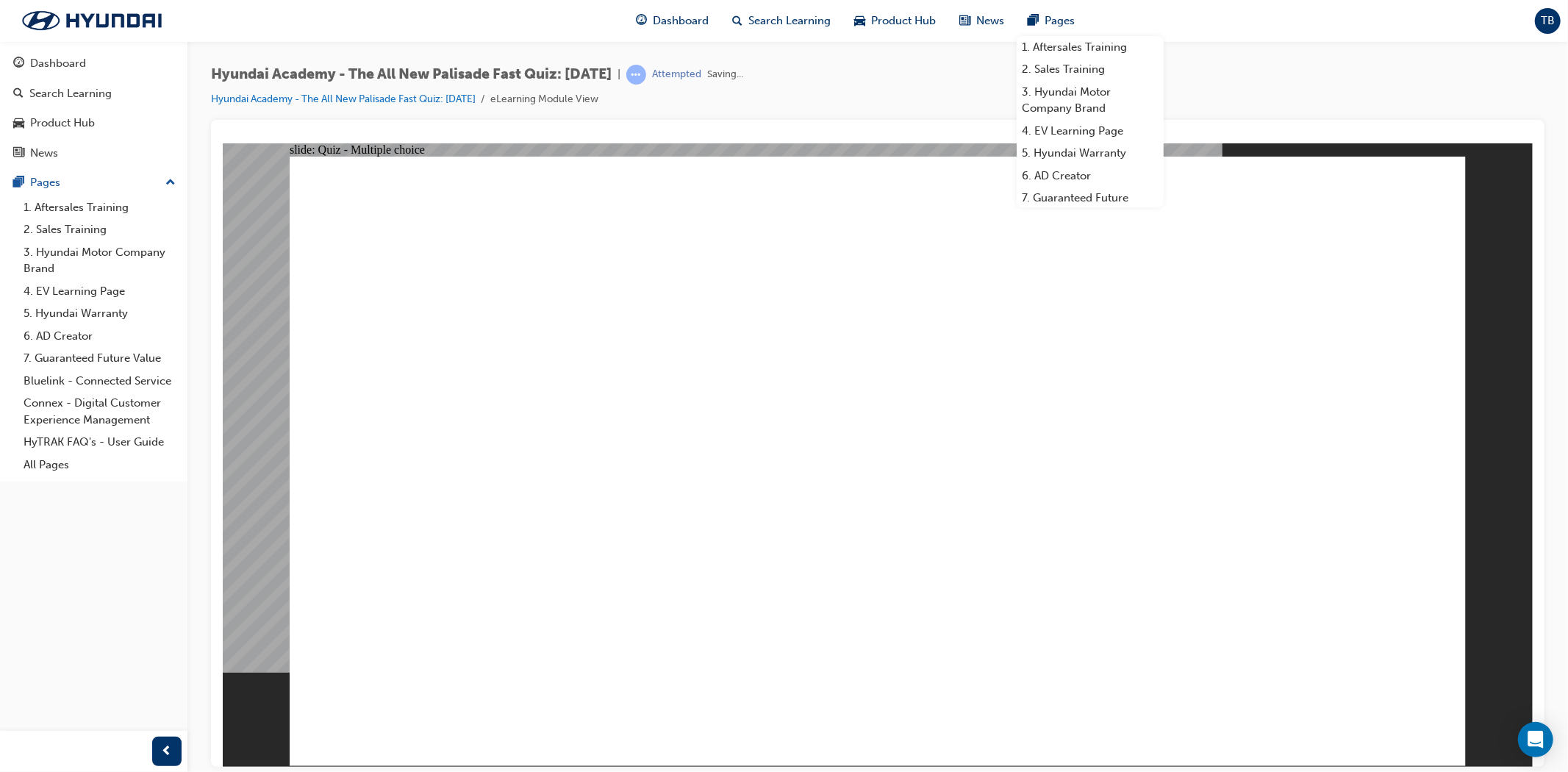
click at [1063, 15] on span "Pages" at bounding box center [1060, 20] width 30 height 17
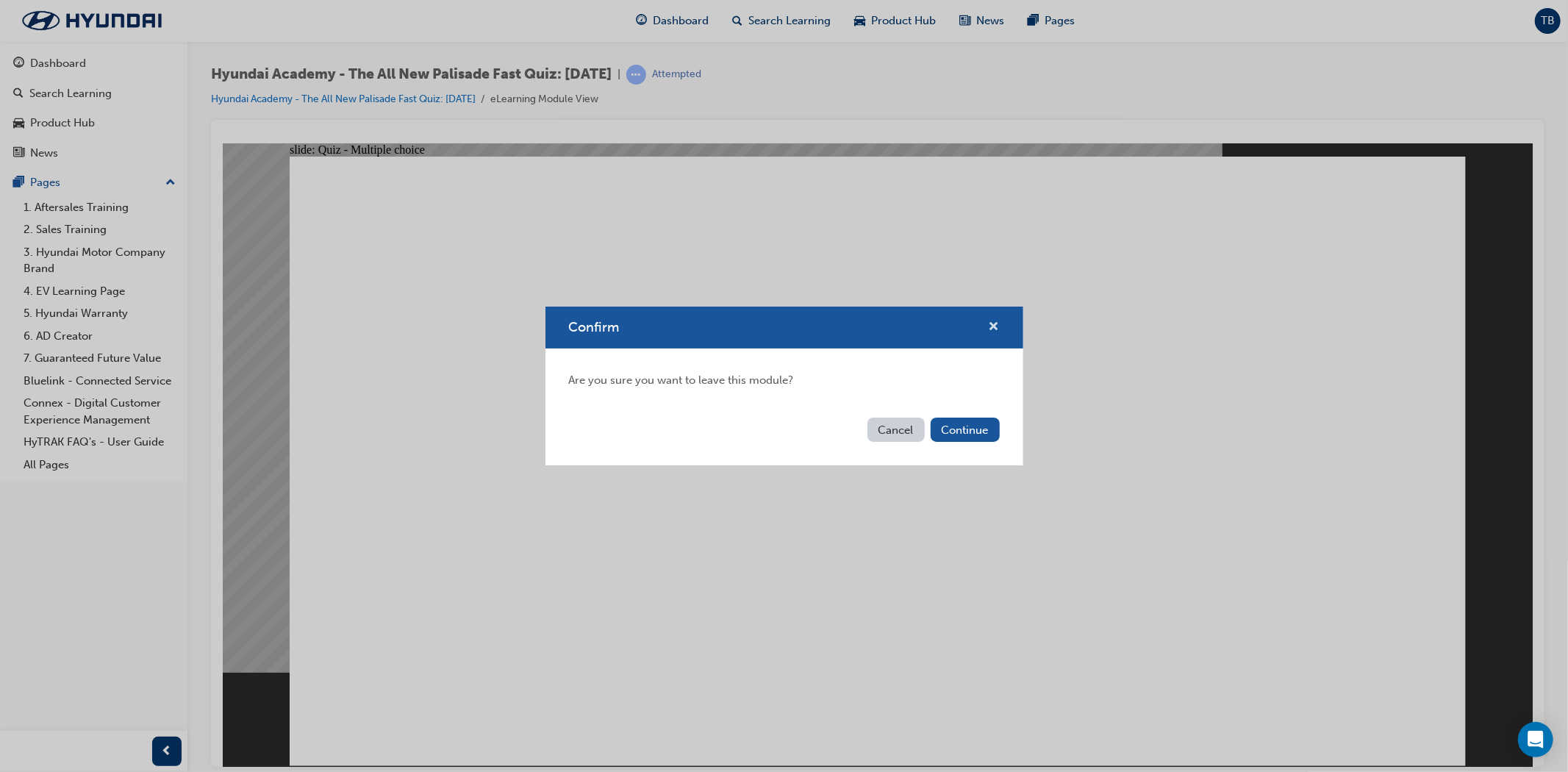
click at [990, 323] on span "cross-icon" at bounding box center [994, 328] width 11 height 14
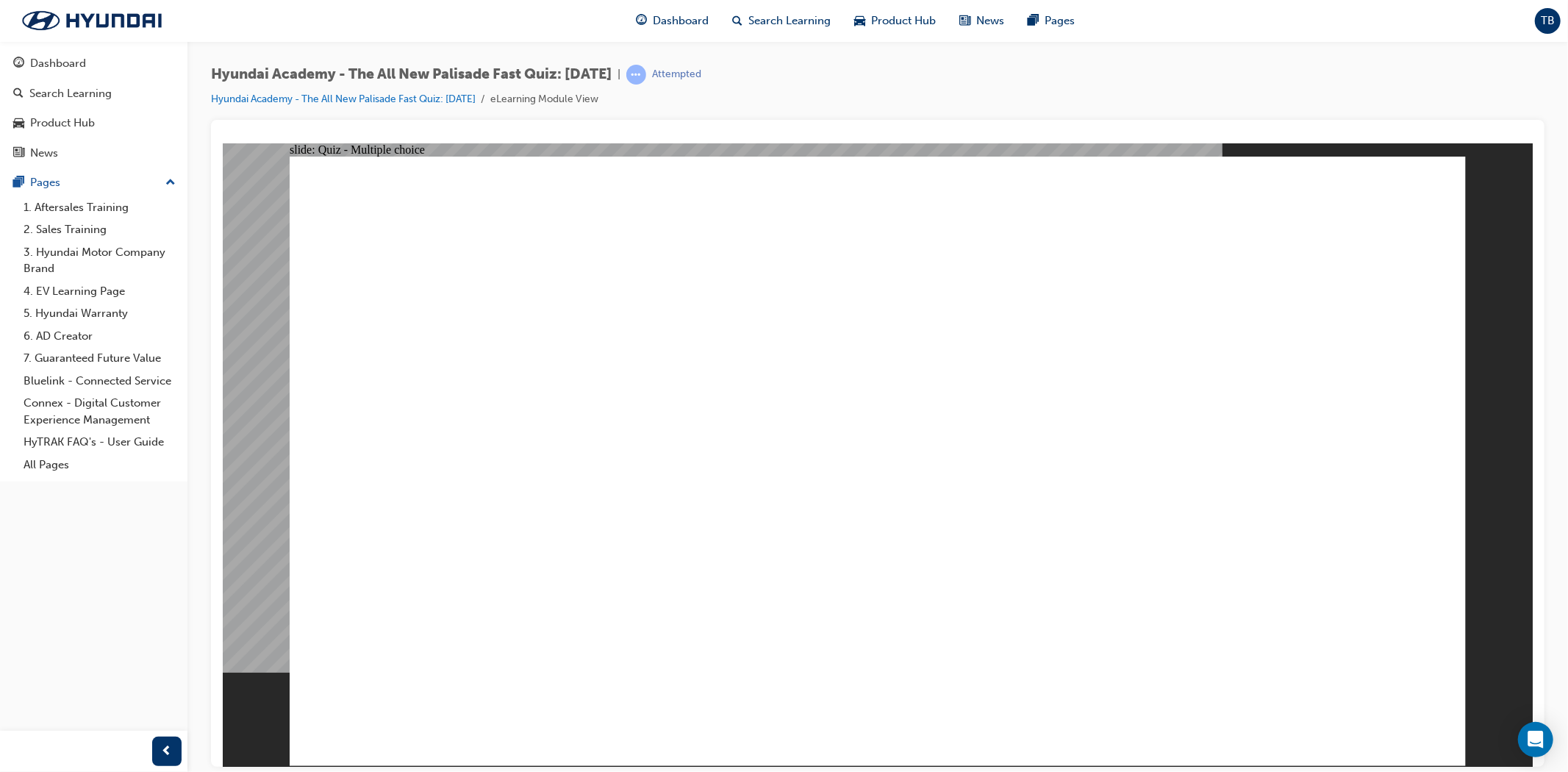
checkbox input "true"
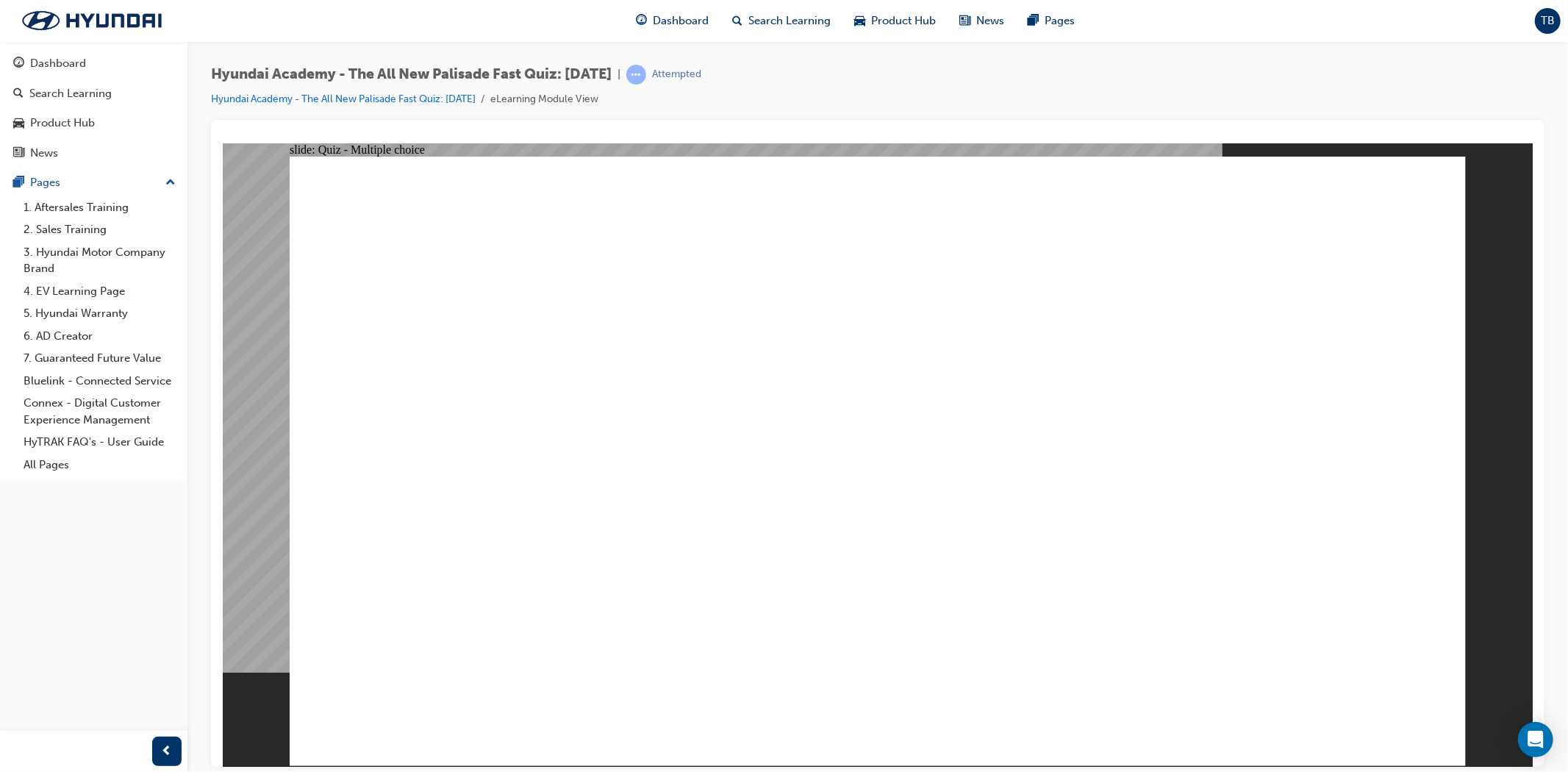
radio input "true"
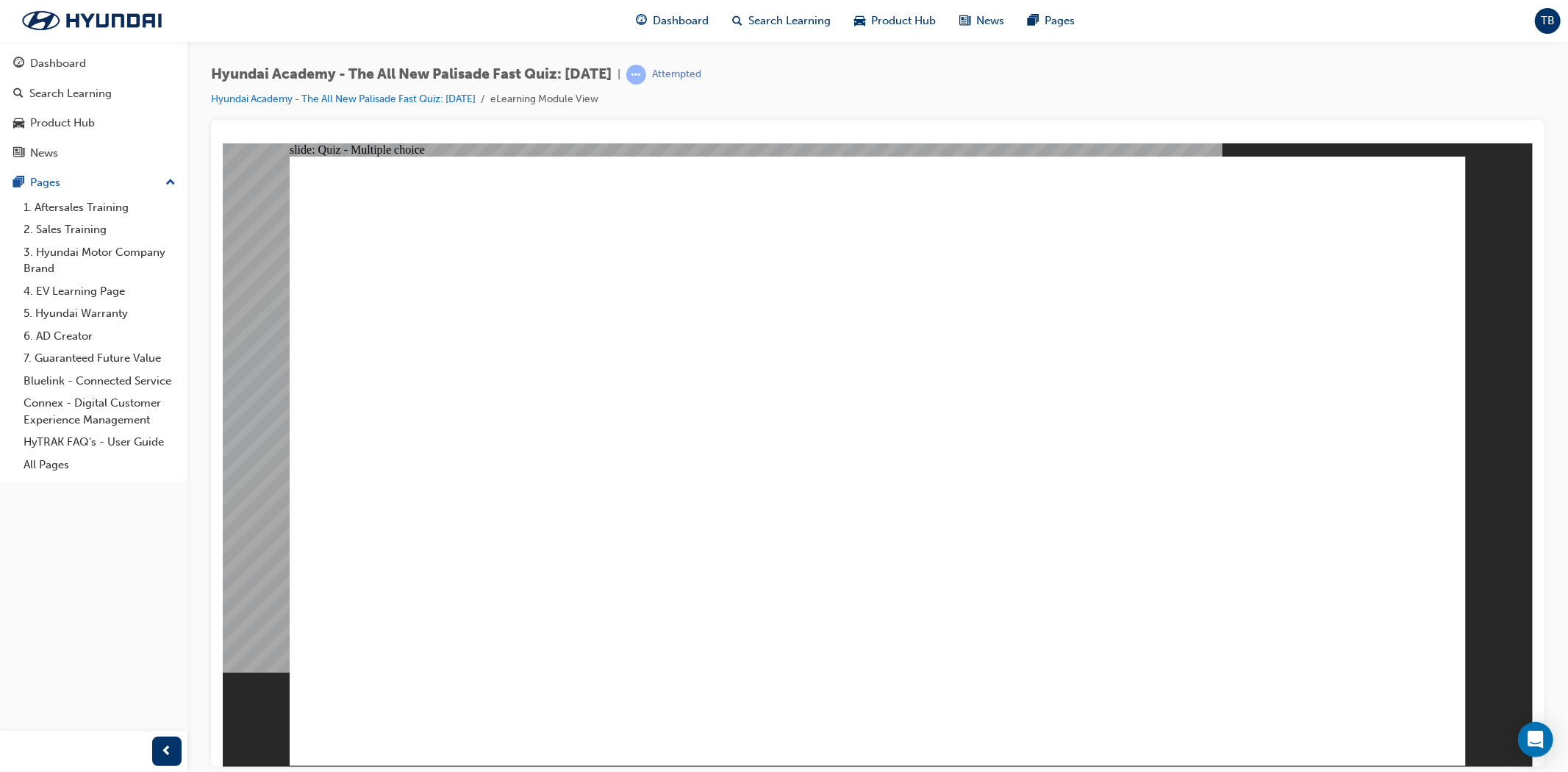
checkbox input "true"
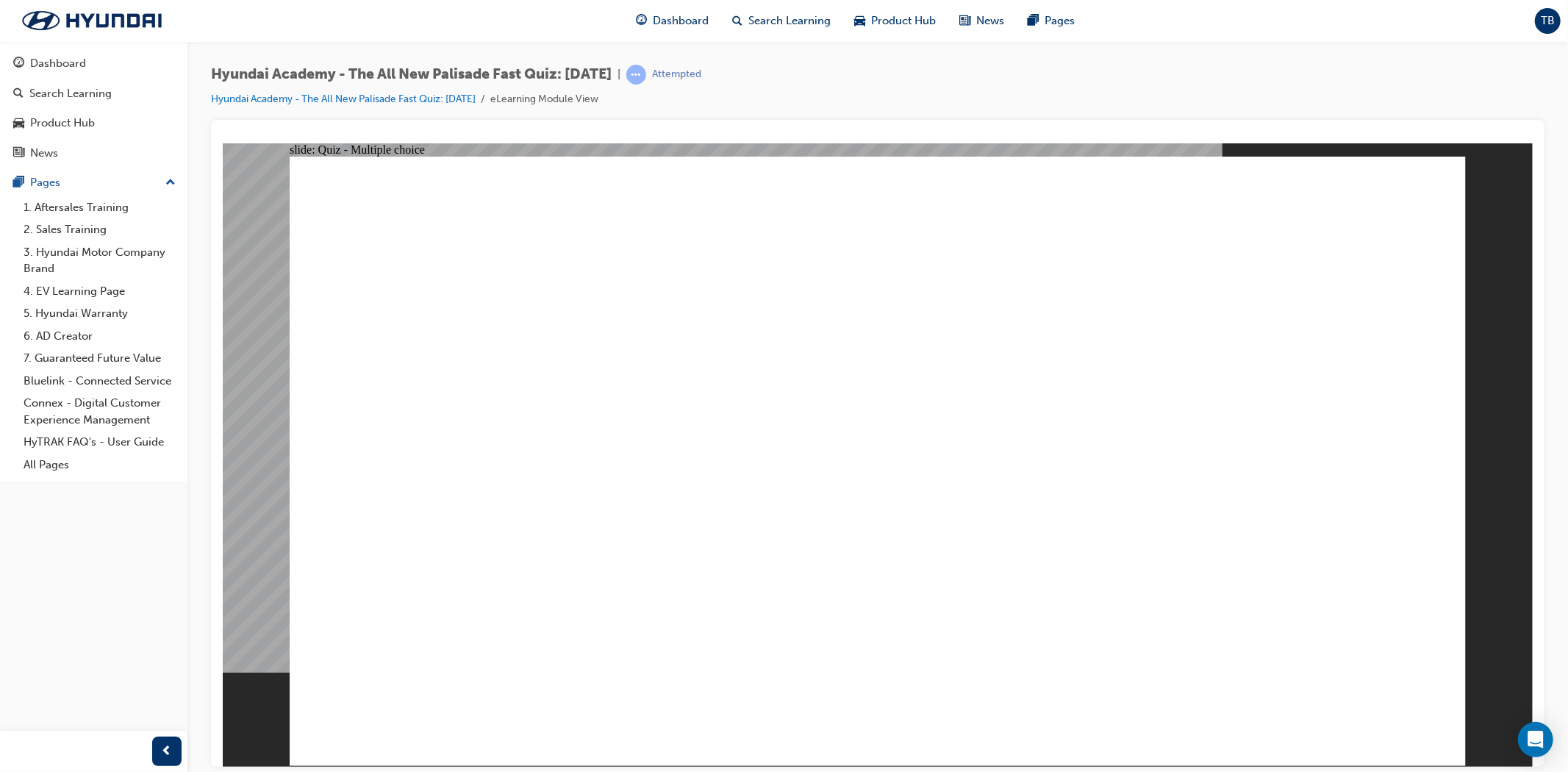
checkbox input "true"
drag, startPoint x: 753, startPoint y: 585, endPoint x: 861, endPoint y: 670, distance: 137.4
checkbox input "true"
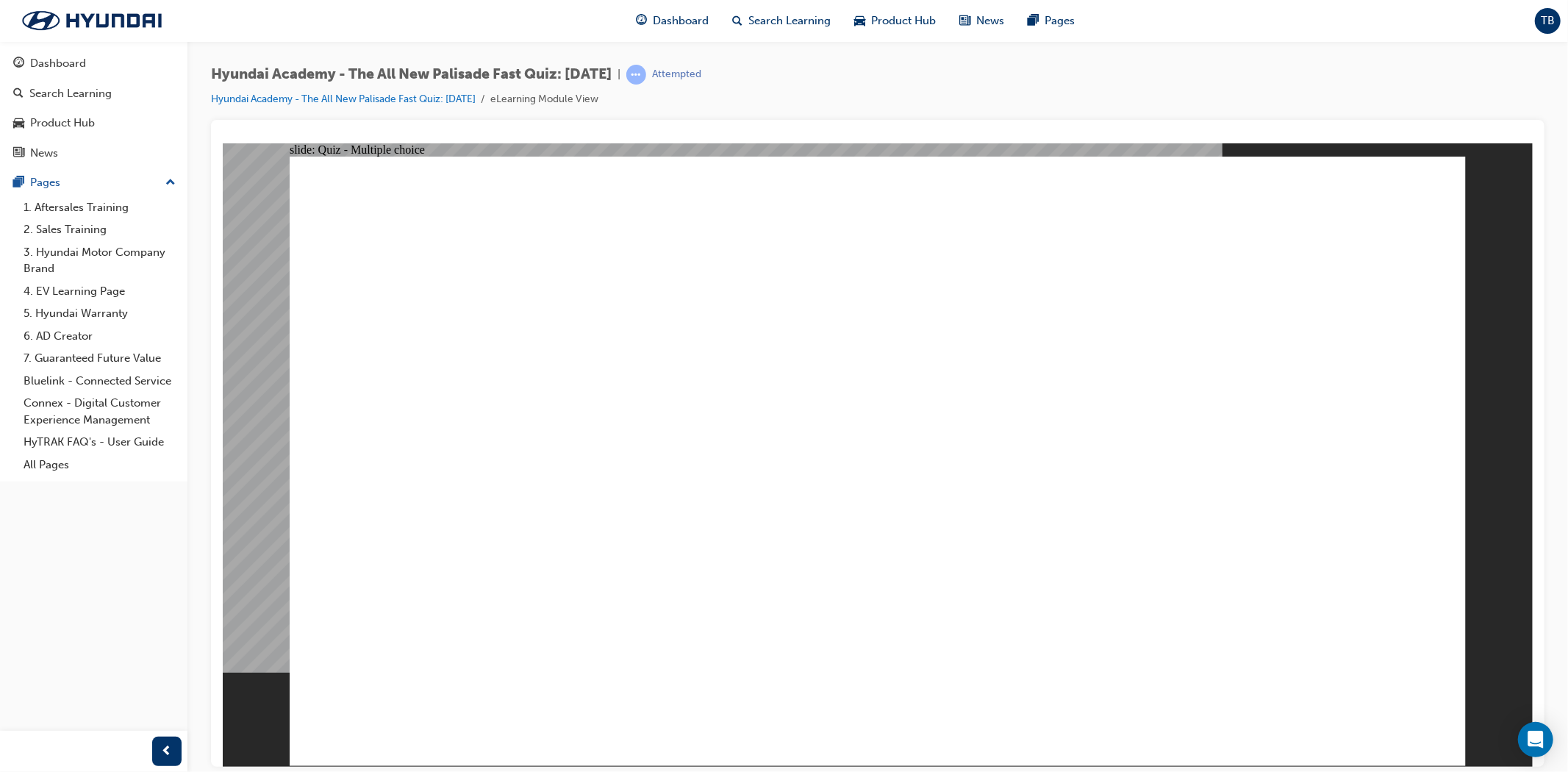
checkbox input "true"
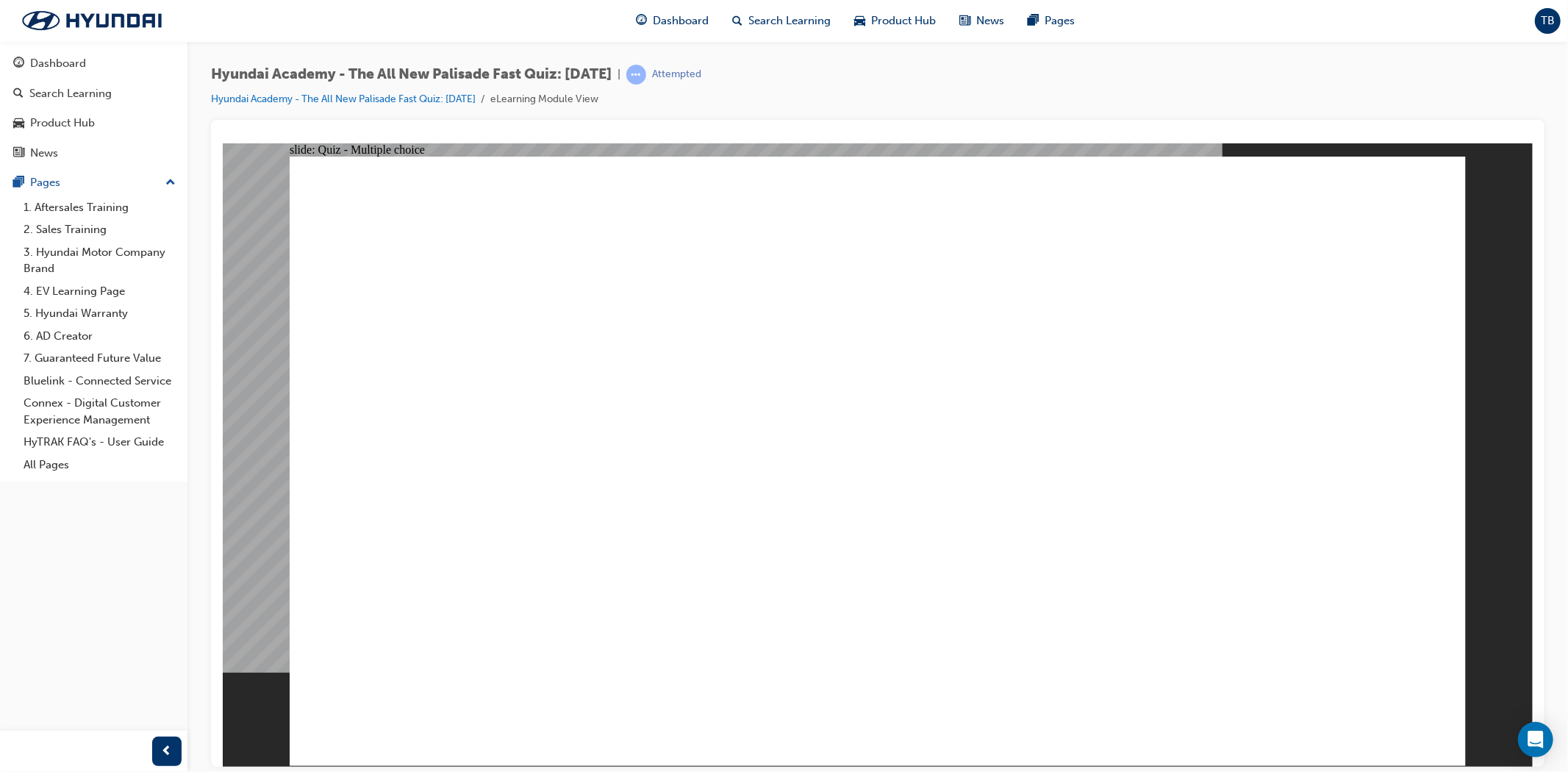
radio input "true"
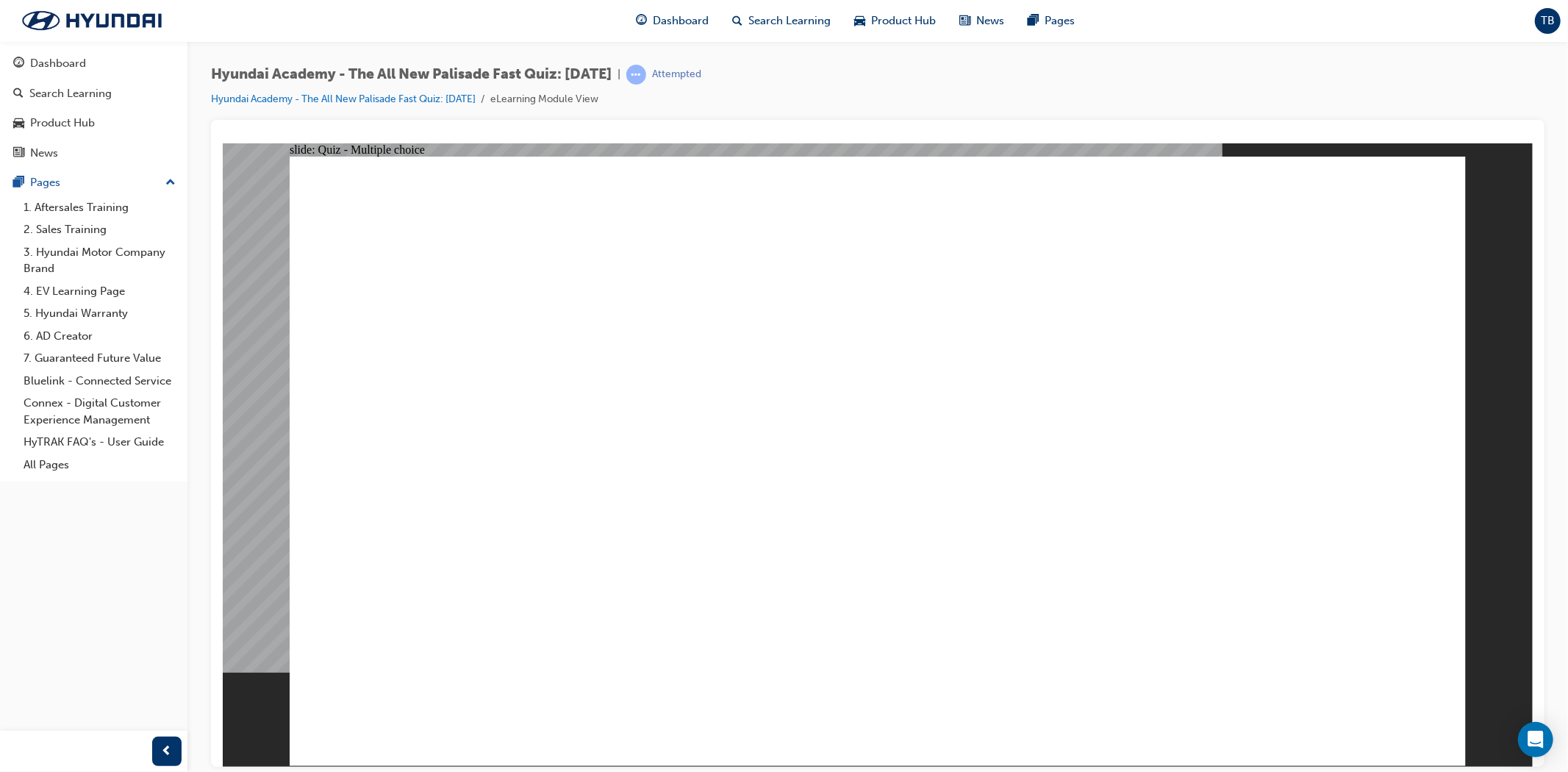
click at [153, 67] on div "Dashboard" at bounding box center [94, 63] width 161 height 18
